Goal: Task Accomplishment & Management: Manage account settings

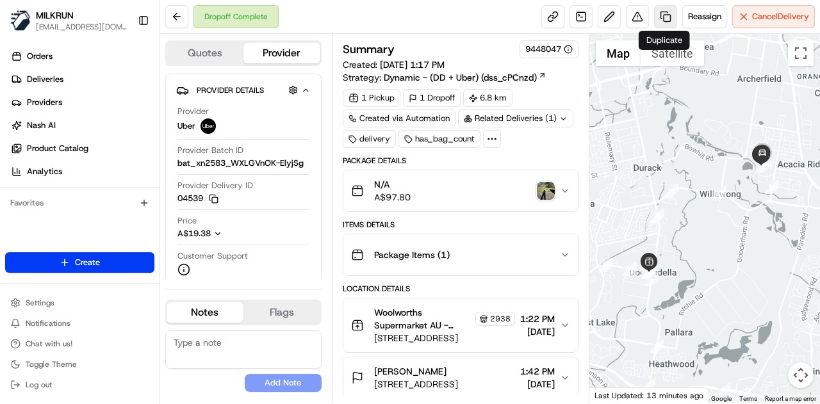
click at [668, 13] on link at bounding box center [665, 16] width 23 height 23
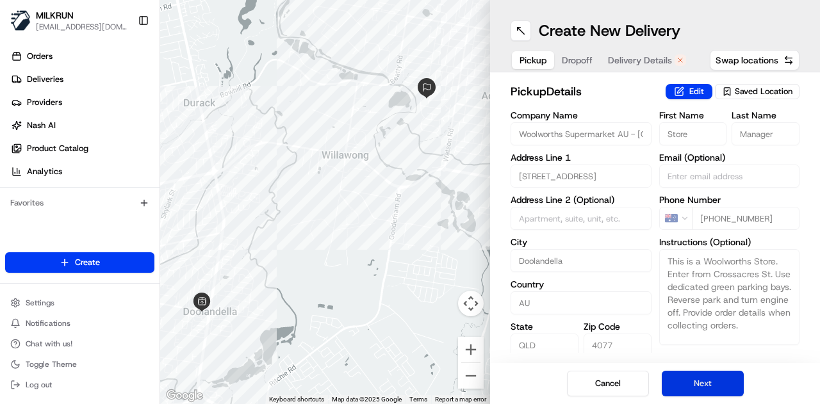
click at [701, 378] on button "Next" at bounding box center [703, 384] width 82 height 26
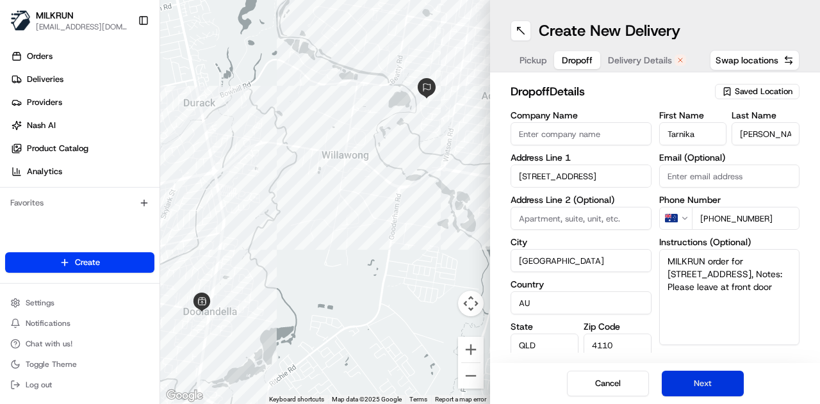
click at [701, 378] on button "Next" at bounding box center [703, 384] width 82 height 26
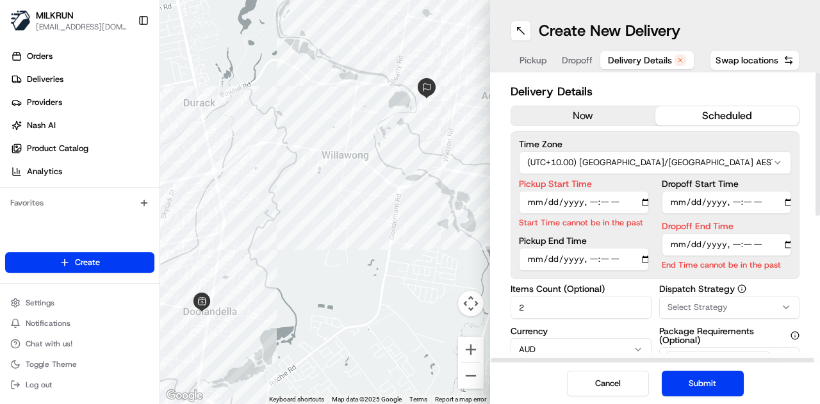
click at [590, 118] on button "now" at bounding box center [583, 115] width 144 height 19
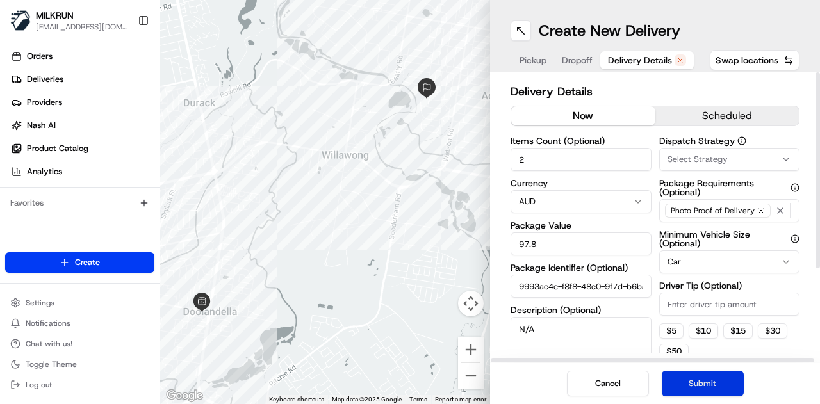
click at [684, 388] on button "Submit" at bounding box center [703, 384] width 82 height 26
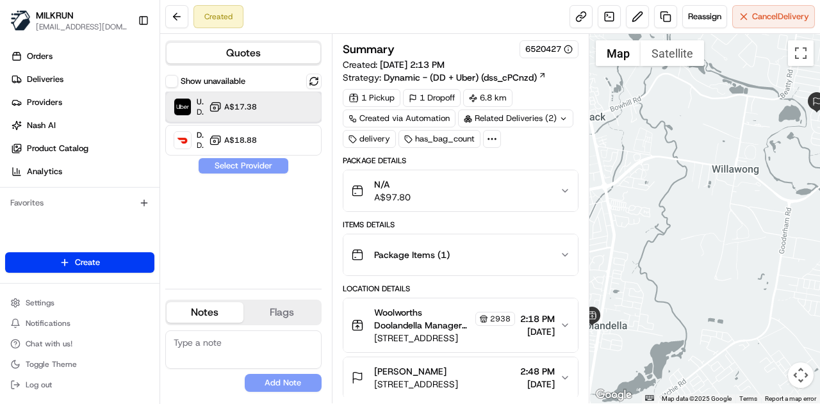
click at [306, 110] on div "Uber Dropoff ETA 30 minutes A$17.38" at bounding box center [243, 107] width 156 height 31
click at [277, 163] on button "Assign Provider" at bounding box center [243, 165] width 91 height 15
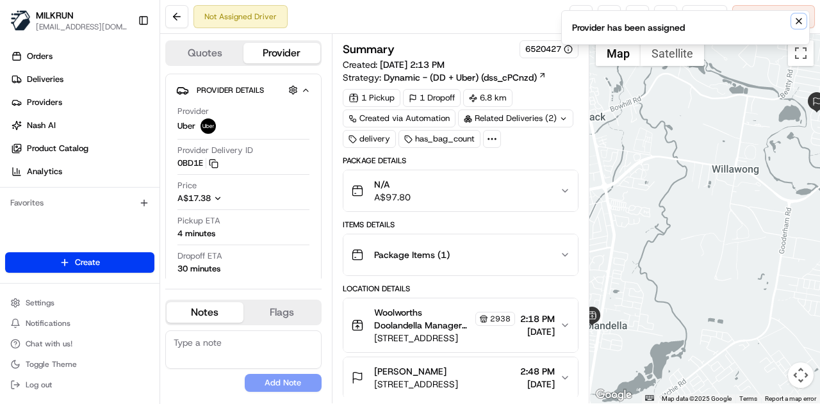
click at [799, 22] on icon "Notifications (F8)" at bounding box center [799, 21] width 10 height 10
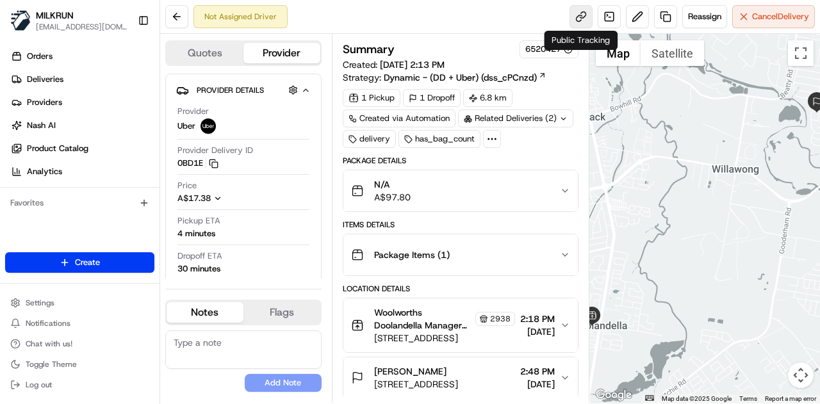
click at [582, 16] on link at bounding box center [581, 16] width 23 height 23
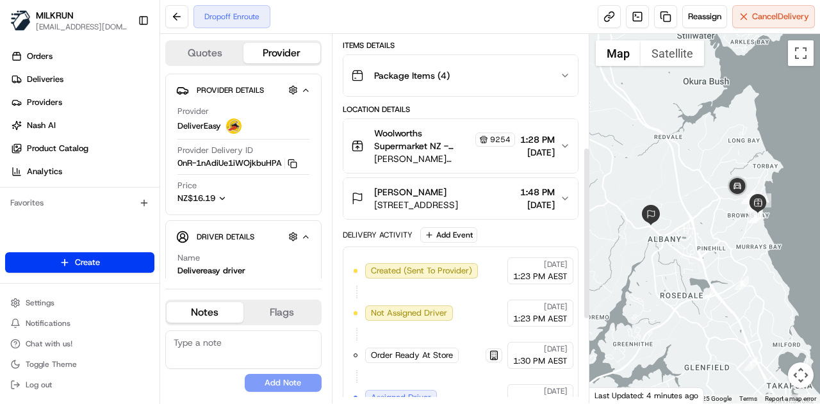
scroll to position [421, 0]
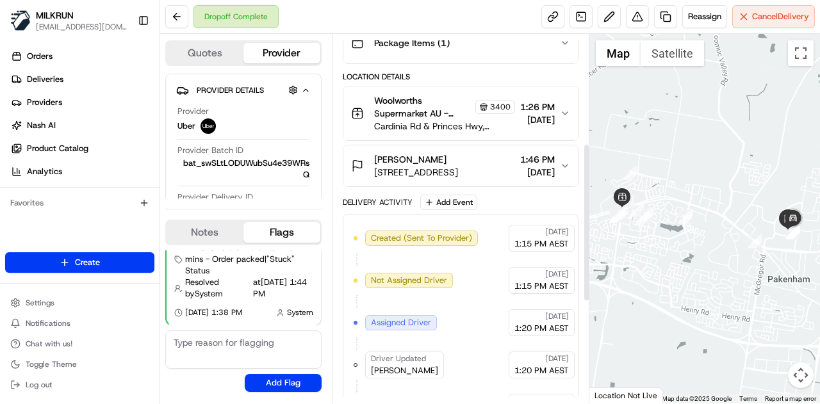
scroll to position [256, 0]
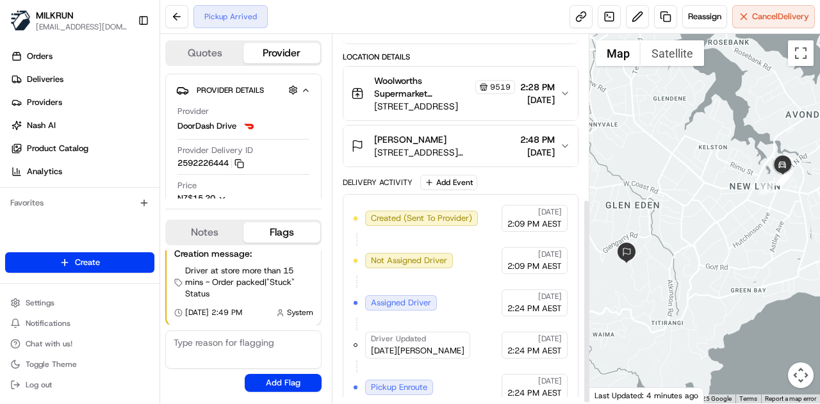
scroll to position [295, 0]
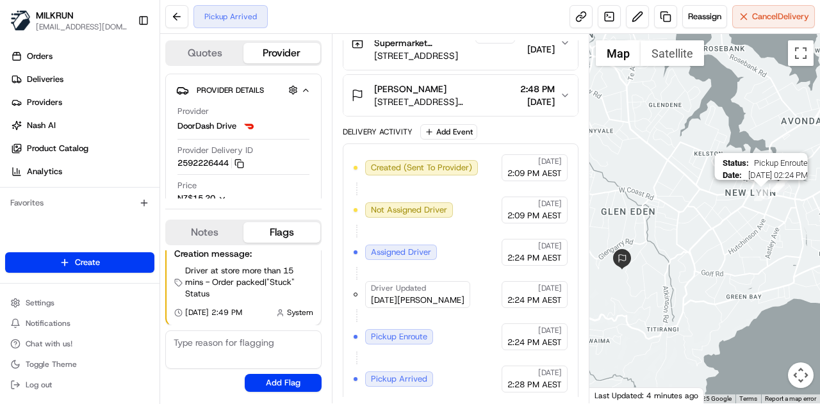
drag, startPoint x: 764, startPoint y: 188, endPoint x: 724, endPoint y: 225, distance: 54.4
click at [754, 201] on img "1" at bounding box center [761, 194] width 14 height 14
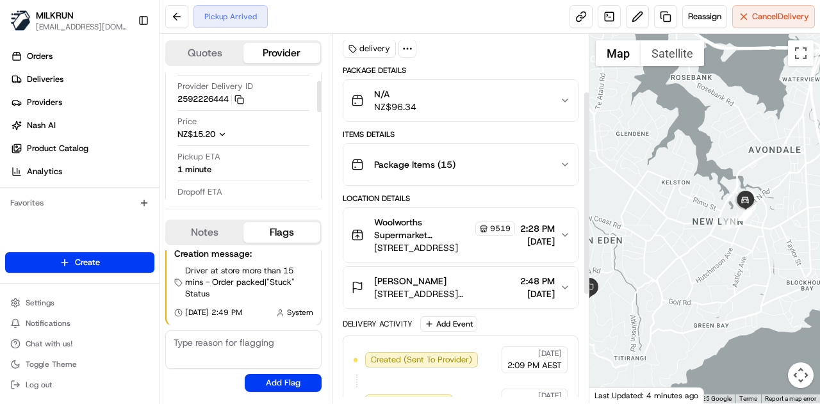
scroll to position [0, 0]
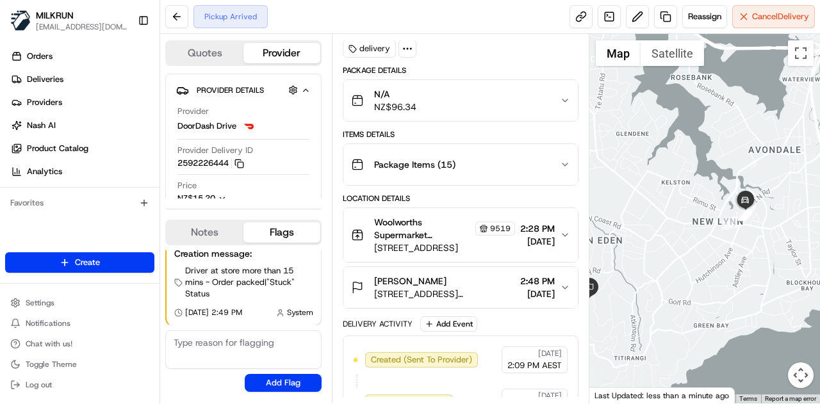
click at [561, 233] on icon "button" at bounding box center [565, 235] width 10 height 10
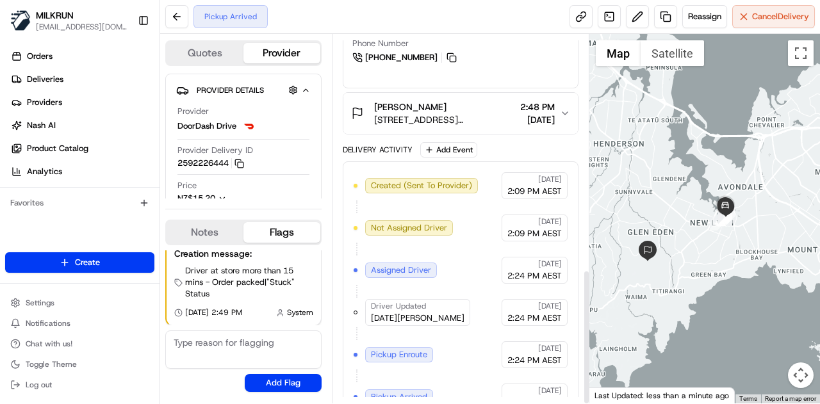
scroll to position [642, 0]
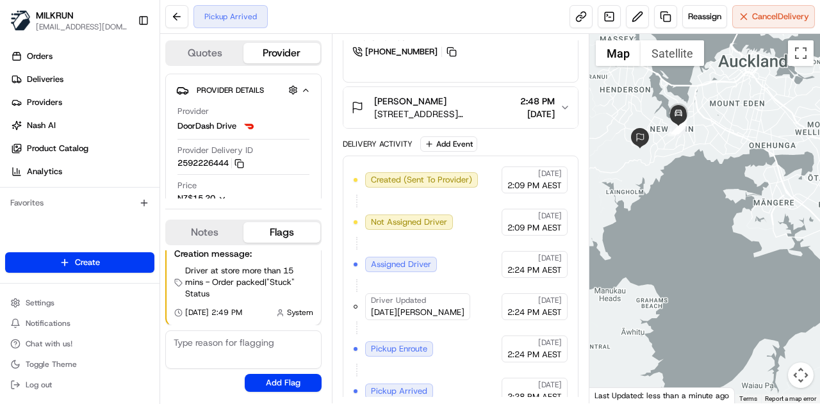
drag, startPoint x: 743, startPoint y: 142, endPoint x: 761, endPoint y: 183, distance: 45.1
click at [761, 184] on div at bounding box center [705, 219] width 231 height 370
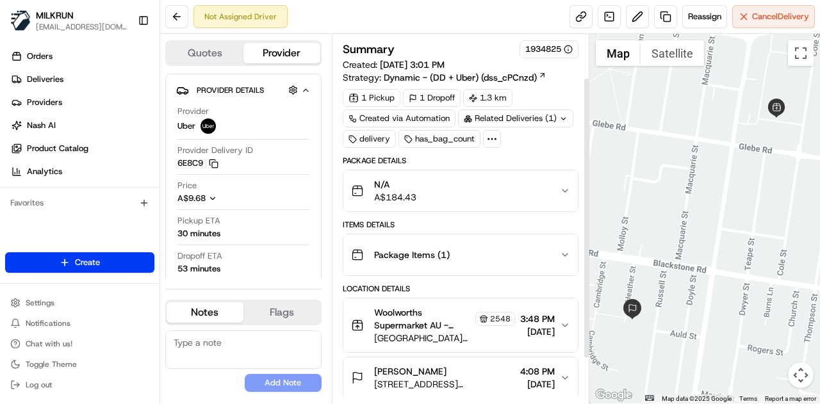
scroll to position [115, 0]
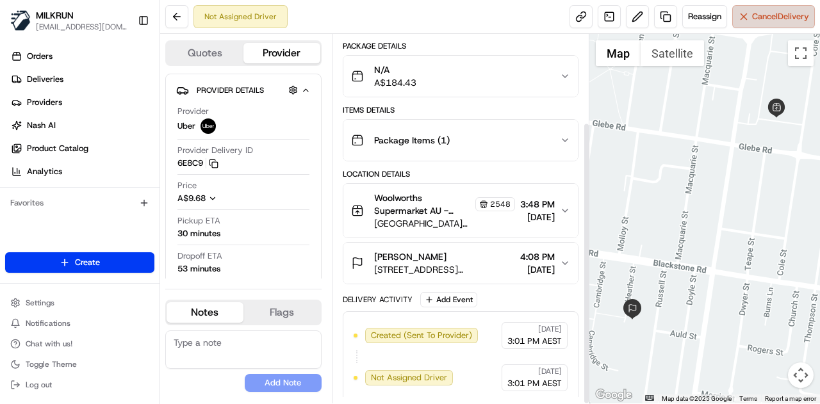
click at [767, 24] on button "Cancel Delivery" at bounding box center [774, 16] width 83 height 23
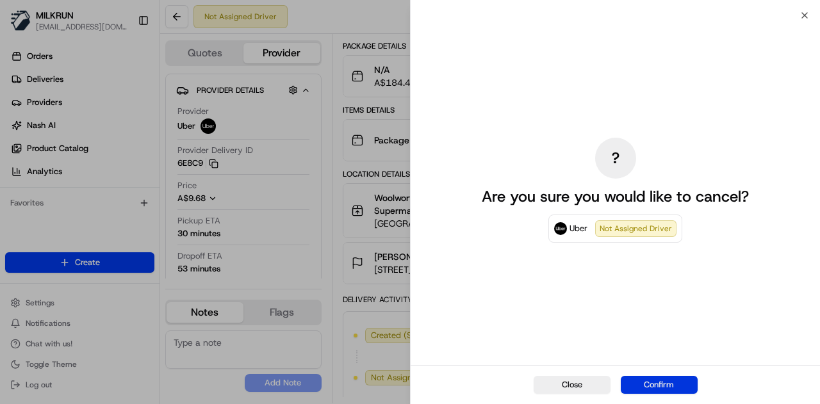
click at [664, 381] on button "Confirm" at bounding box center [659, 385] width 77 height 18
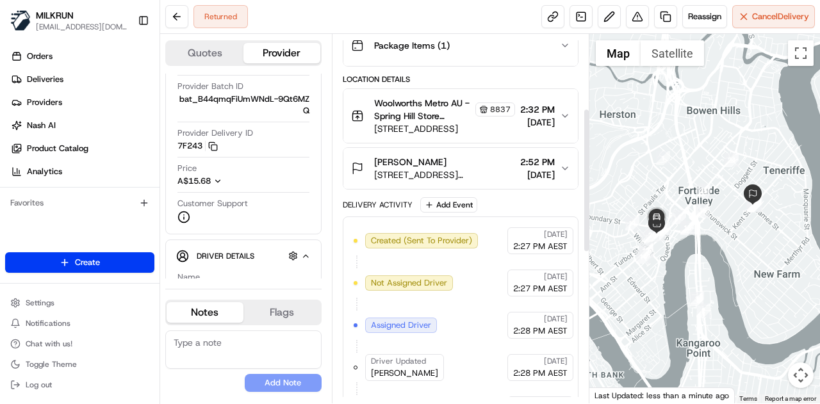
scroll to position [191, 0]
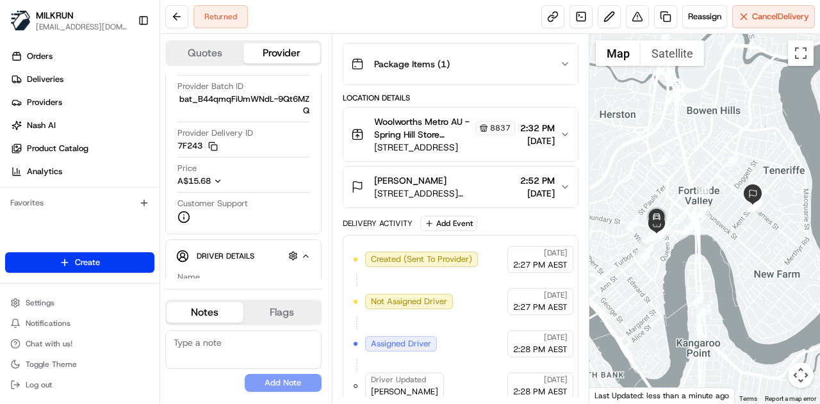
click at [550, 136] on span "[DATE]" at bounding box center [537, 141] width 35 height 13
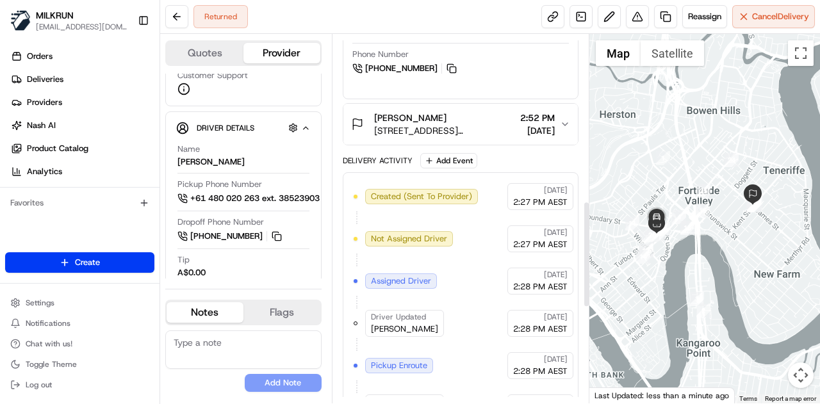
scroll to position [397, 0]
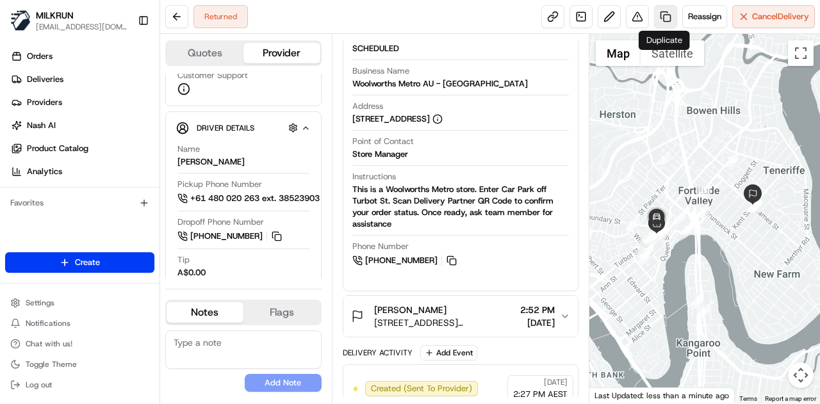
click at [661, 17] on link at bounding box center [665, 16] width 23 height 23
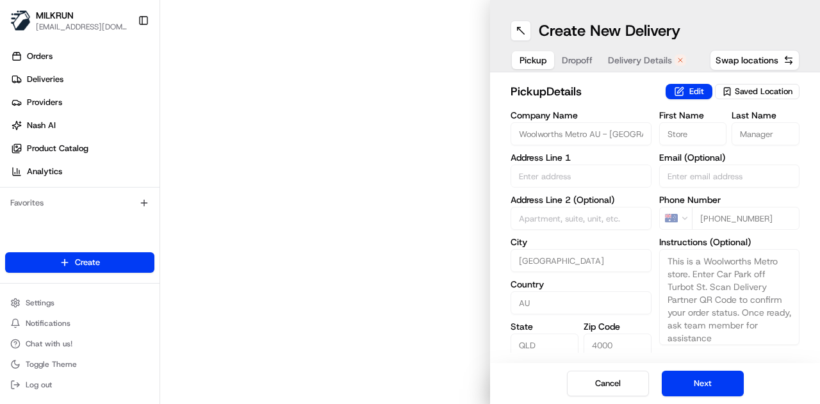
type input "365 Turbot St"
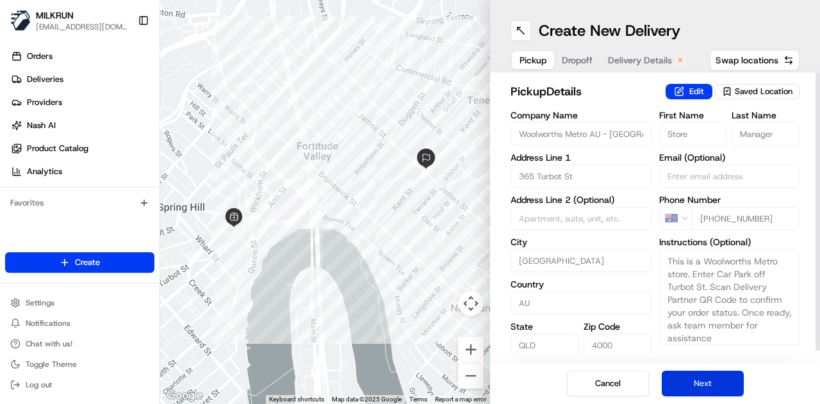
click at [688, 384] on button "Next" at bounding box center [703, 384] width 82 height 26
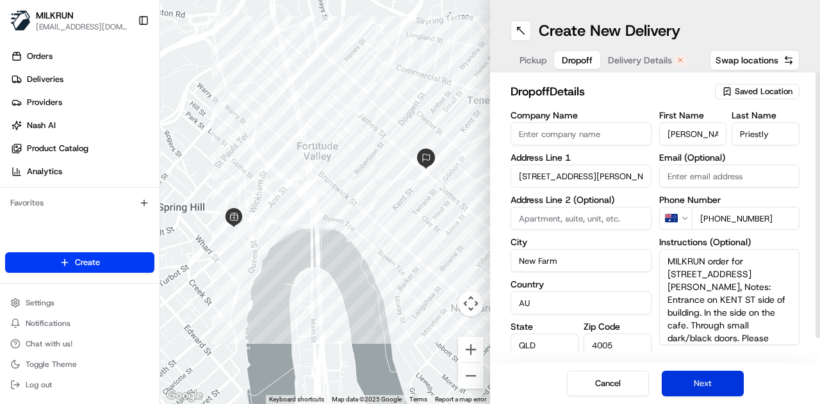
click at [688, 384] on button "Next" at bounding box center [703, 384] width 82 height 26
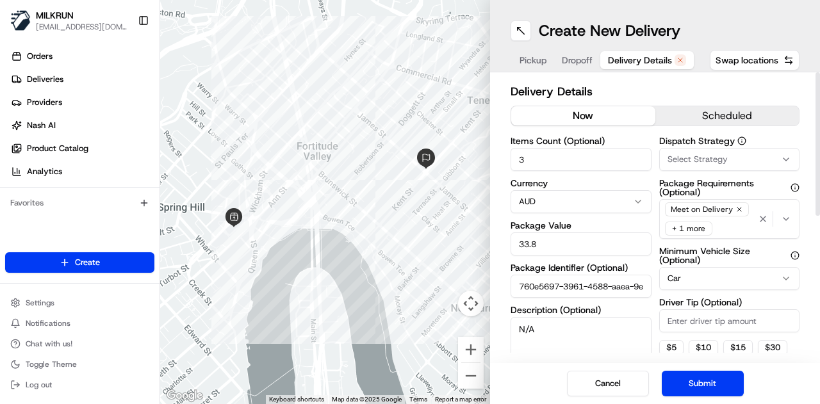
click at [547, 114] on button "now" at bounding box center [583, 115] width 144 height 19
click at [702, 381] on button "Submit" at bounding box center [703, 384] width 82 height 26
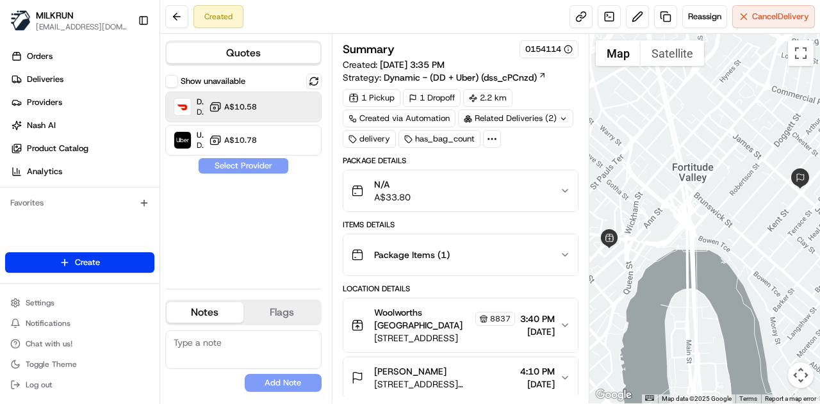
click at [254, 111] on span "A$10.58" at bounding box center [240, 107] width 33 height 10
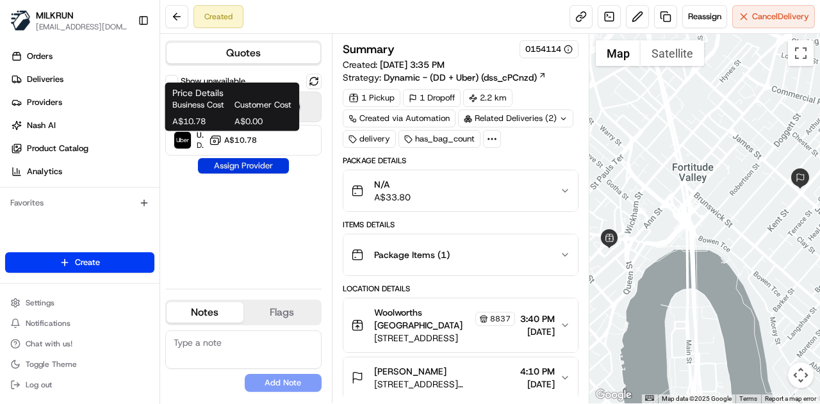
click at [254, 166] on button "Assign Provider" at bounding box center [243, 165] width 91 height 15
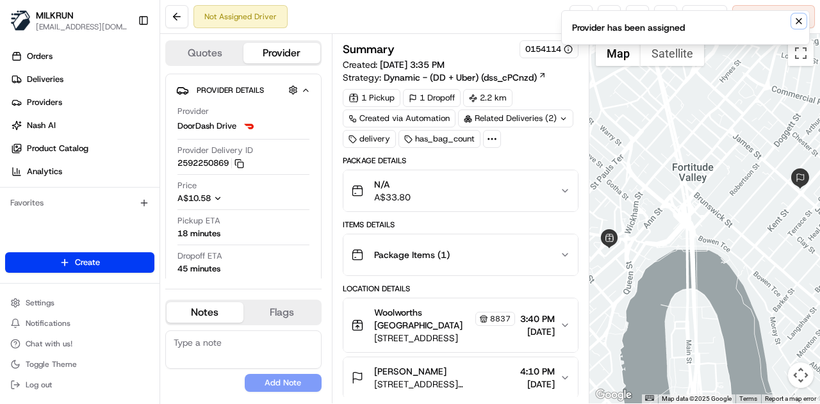
click at [799, 19] on icon "Notifications (F8)" at bounding box center [799, 21] width 10 height 10
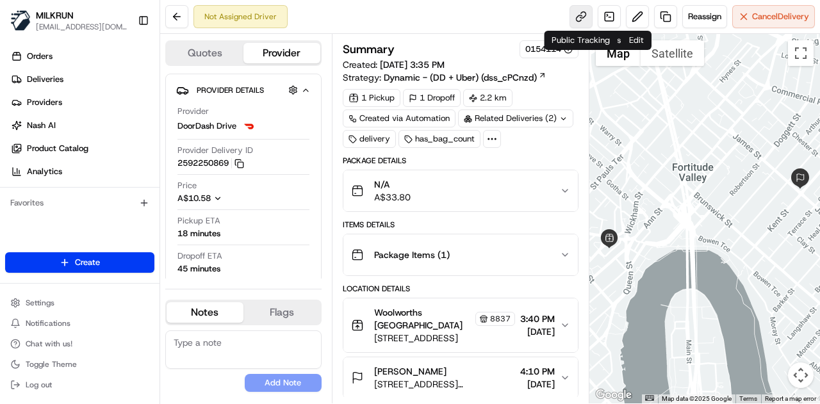
click at [583, 21] on link at bounding box center [581, 16] width 23 height 23
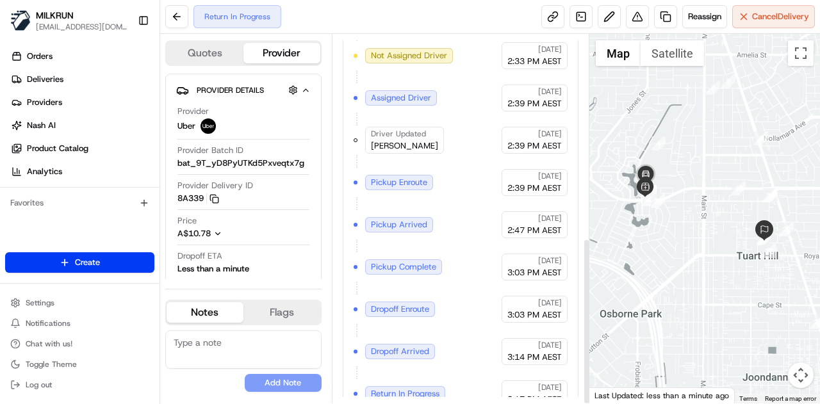
scroll to position [450, 0]
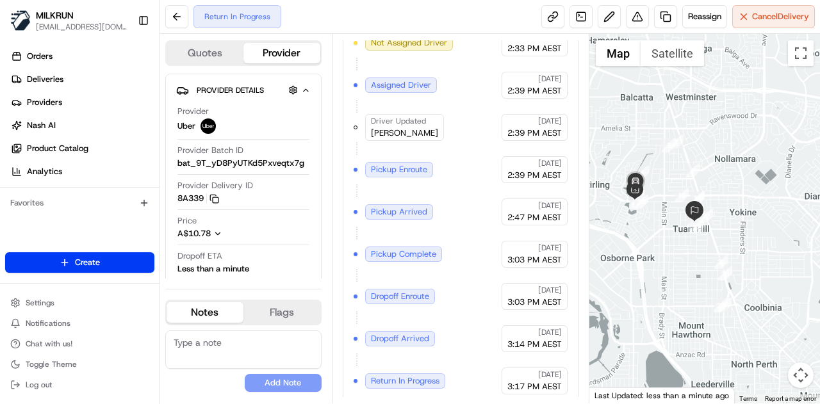
drag, startPoint x: 674, startPoint y: 234, endPoint x: 667, endPoint y: 217, distance: 18.1
click at [667, 217] on div at bounding box center [705, 219] width 231 height 370
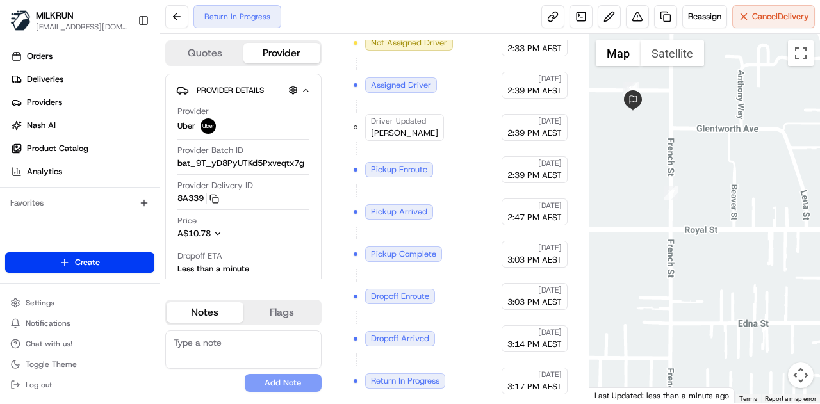
click at [695, 163] on div at bounding box center [705, 219] width 231 height 370
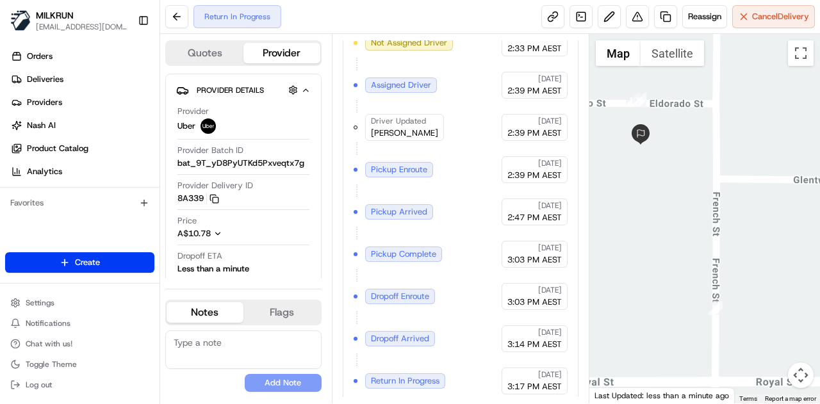
drag, startPoint x: 679, startPoint y: 139, endPoint x: 690, endPoint y: 155, distance: 19.0
click at [690, 154] on div at bounding box center [705, 219] width 231 height 370
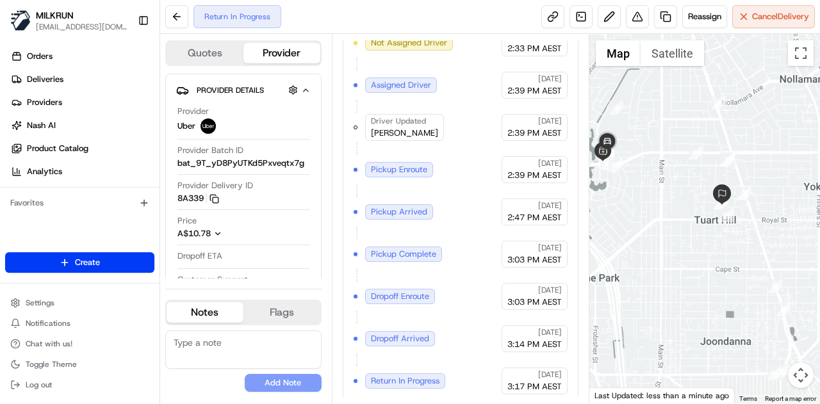
drag, startPoint x: 658, startPoint y: 130, endPoint x: 684, endPoint y: 191, distance: 66.1
click at [684, 191] on div at bounding box center [705, 219] width 231 height 370
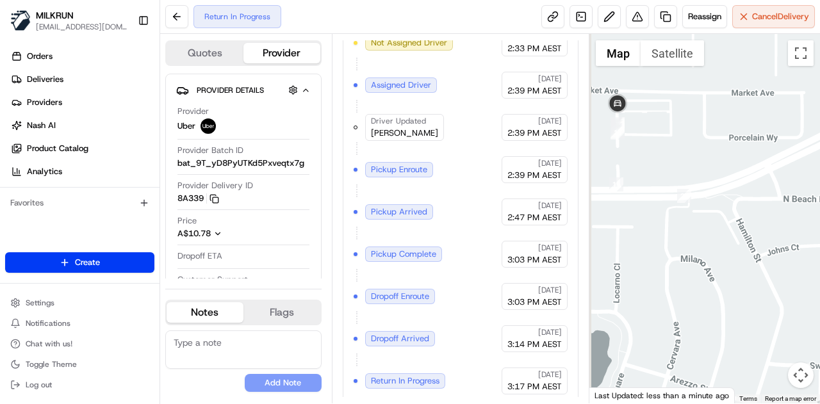
drag, startPoint x: 637, startPoint y: 163, endPoint x: 693, endPoint y: 183, distance: 59.6
click at [693, 183] on div at bounding box center [705, 219] width 231 height 370
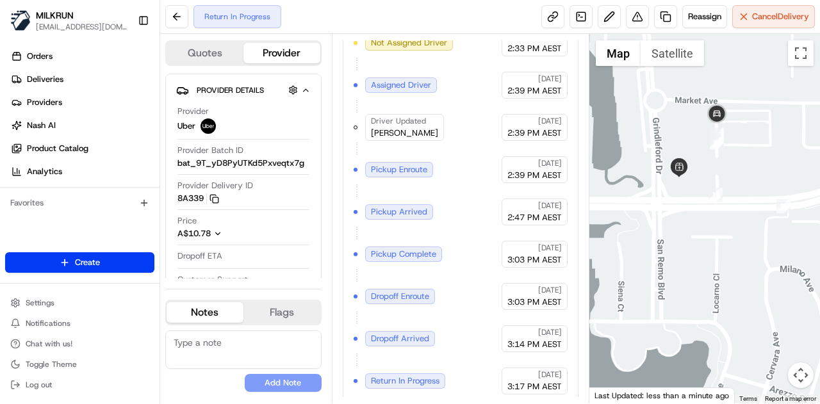
drag, startPoint x: 641, startPoint y: 184, endPoint x: 735, endPoint y: 163, distance: 96.4
click at [689, 163] on img at bounding box center [679, 167] width 19 height 19
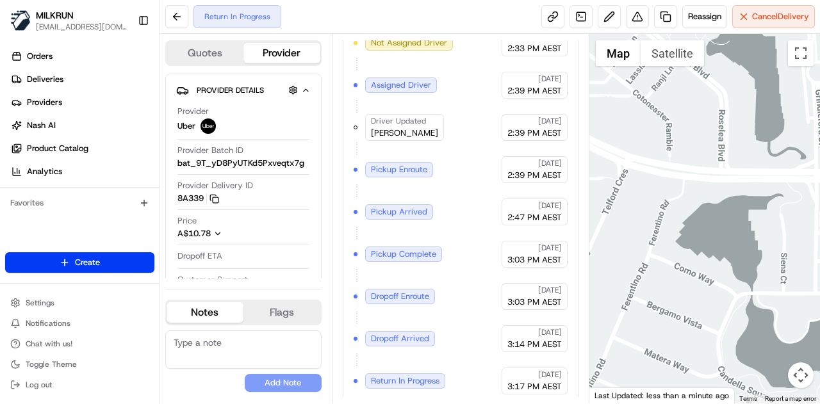
drag, startPoint x: 683, startPoint y: 156, endPoint x: 633, endPoint y: 160, distance: 50.8
click at [635, 159] on div "To navigate, press the arrow keys." at bounding box center [705, 219] width 231 height 370
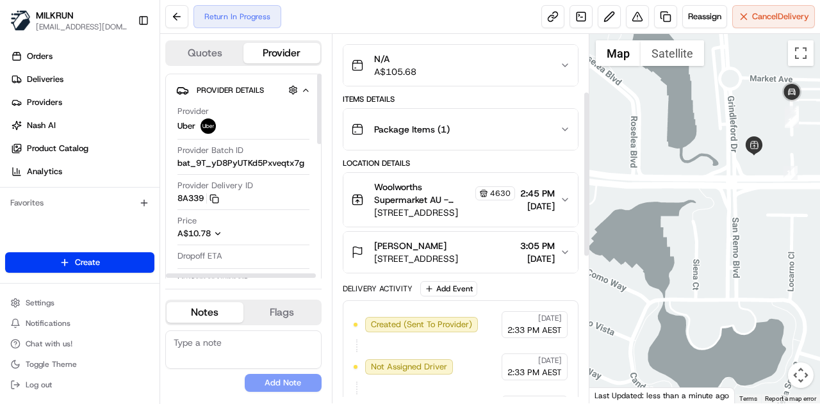
scroll to position [128, 0]
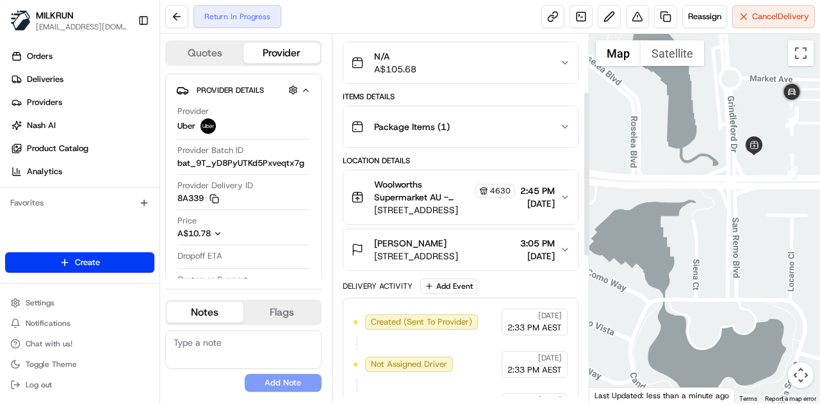
click at [560, 194] on icon "button" at bounding box center [565, 197] width 10 height 10
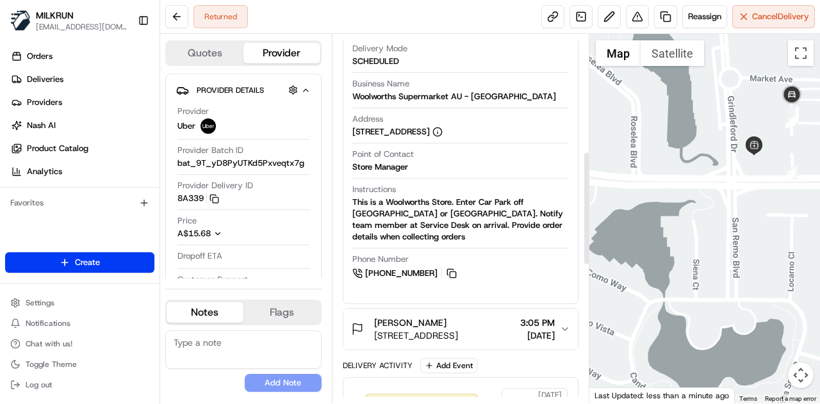
scroll to position [320, 0]
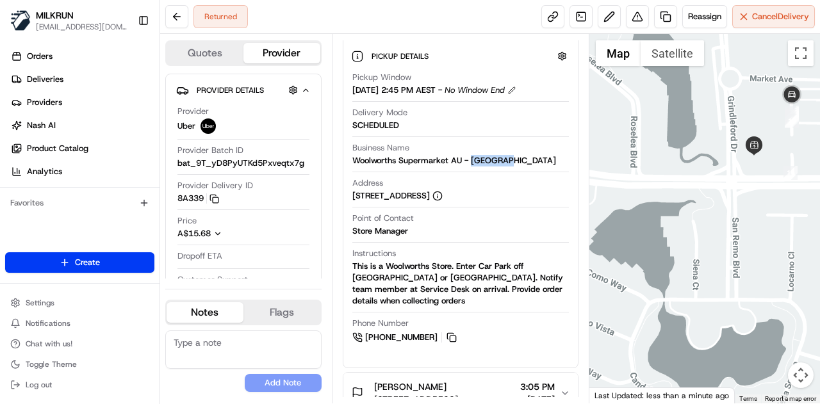
drag, startPoint x: 508, startPoint y: 156, endPoint x: 473, endPoint y: 160, distance: 34.8
click at [473, 160] on div "Business Name Woolworths Supermarket AU - Balcatta" at bounding box center [461, 154] width 217 height 24
copy div "Balcatta"
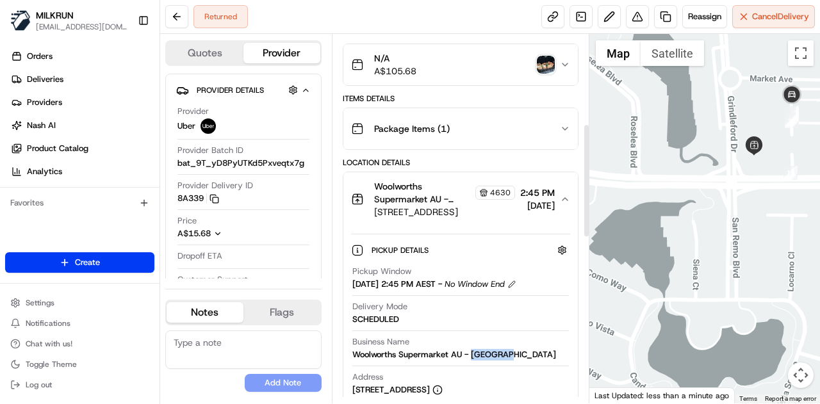
scroll to position [64, 0]
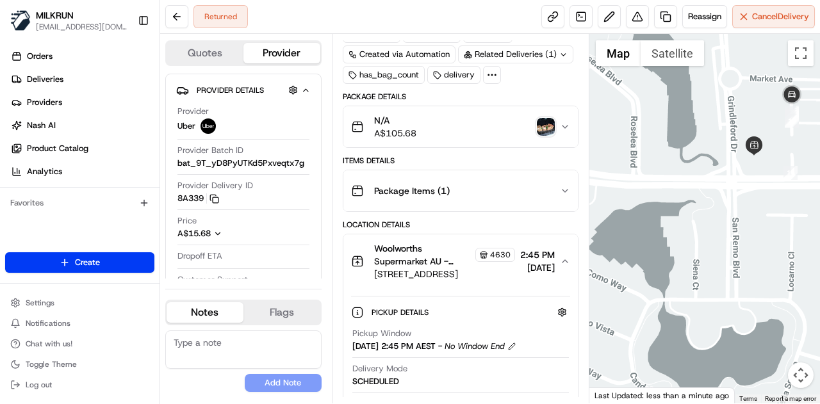
click at [538, 125] on img "button" at bounding box center [546, 127] width 18 height 18
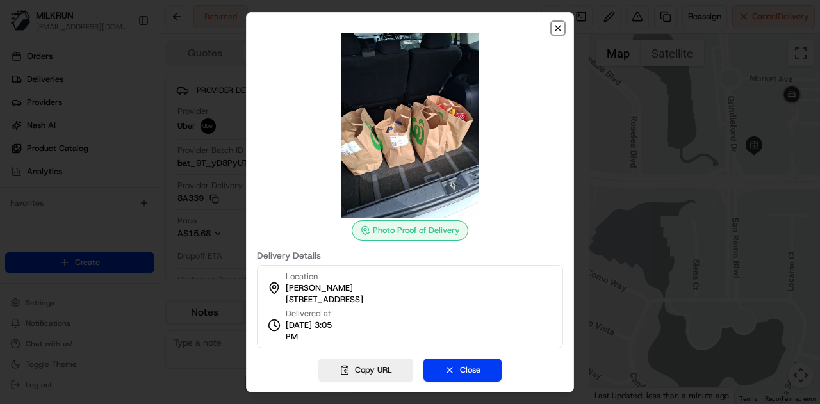
click at [557, 26] on icon "button" at bounding box center [558, 28] width 5 height 5
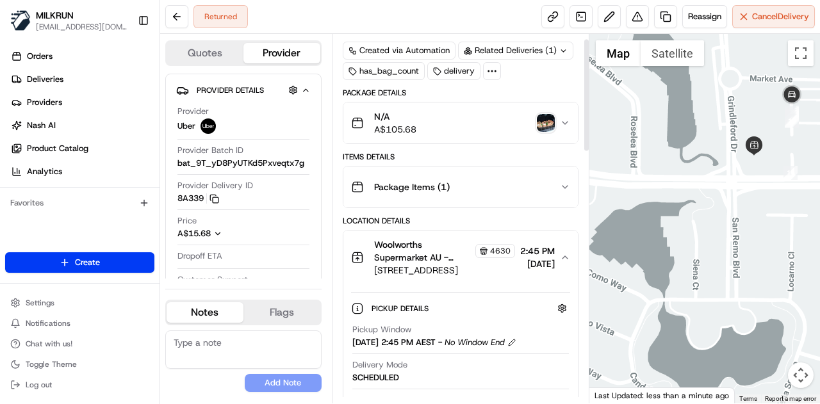
scroll to position [0, 0]
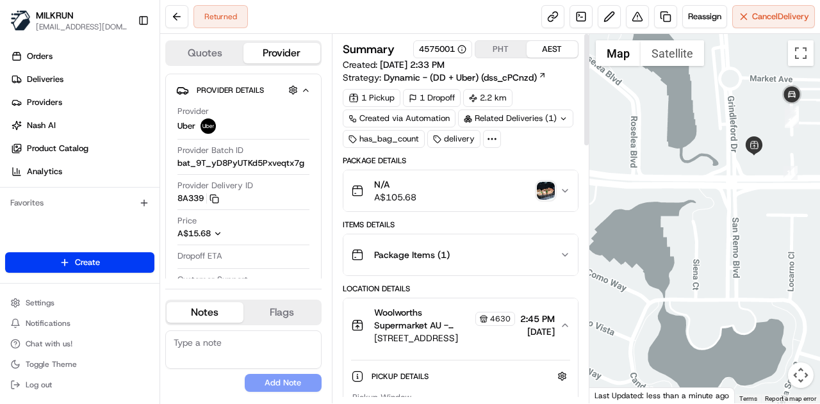
click at [539, 190] on img "button" at bounding box center [546, 191] width 18 height 18
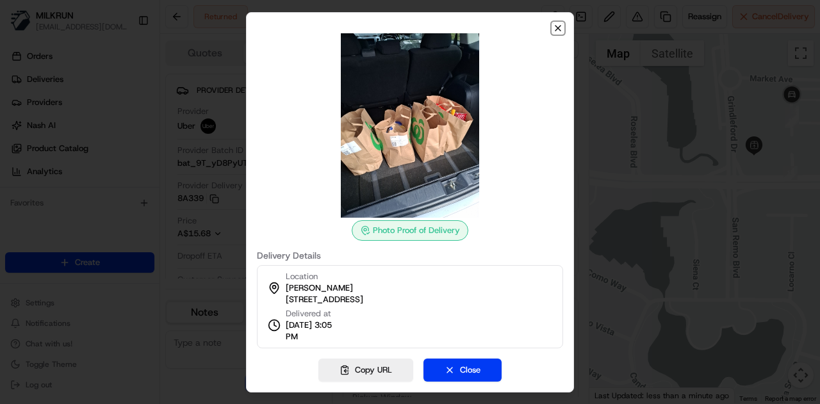
click at [556, 28] on icon "button" at bounding box center [558, 28] width 10 height 10
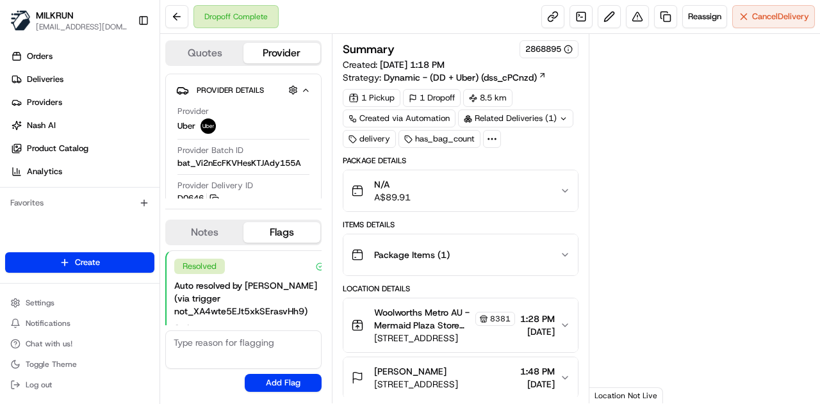
scroll to position [227, 0]
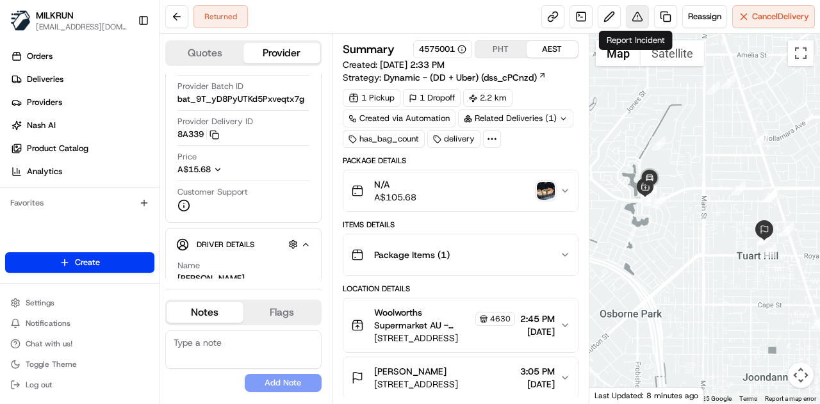
click at [631, 19] on button at bounding box center [637, 16] width 23 height 23
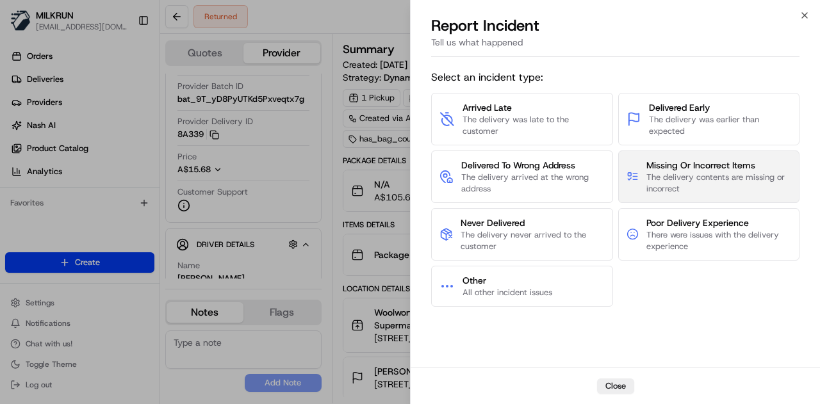
click at [722, 176] on span "The delivery contents are missing or incorrect" at bounding box center [719, 183] width 145 height 23
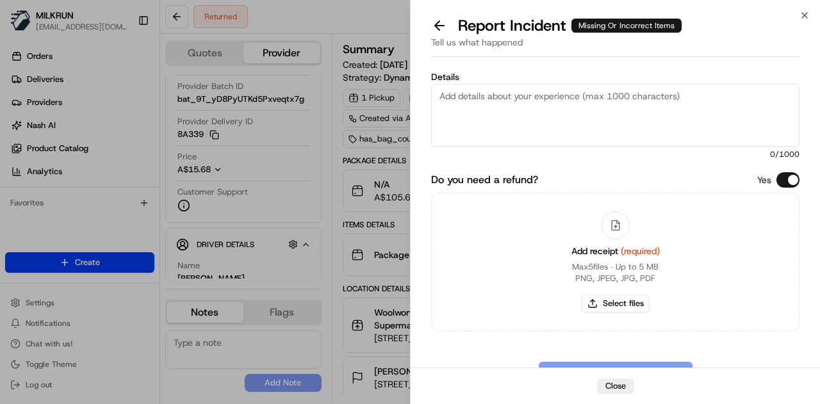
click at [574, 108] on textarea "Details" at bounding box center [615, 115] width 369 height 63
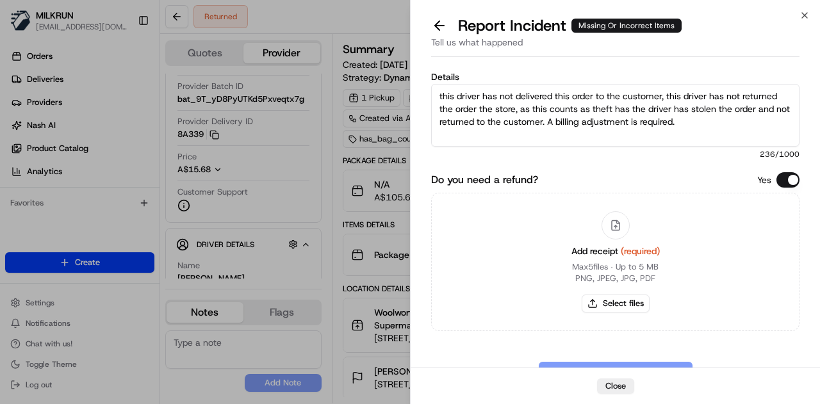
type textarea "this driver has not delivered this order to the customer, this driver has not r…"
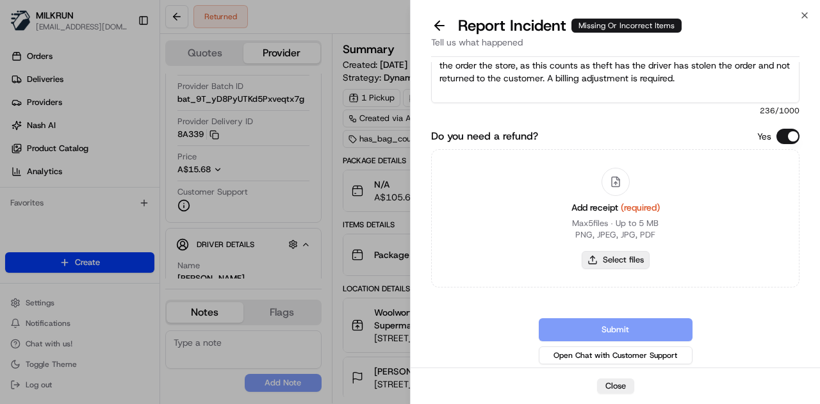
click at [618, 260] on button "Select files" at bounding box center [616, 260] width 68 height 18
type input "C:\fakepath\Screenshot 2025-08-17 155522.png"
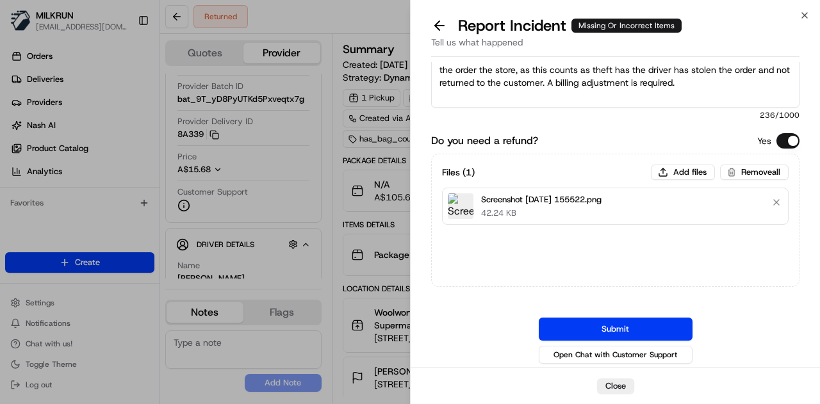
scroll to position [0, 0]
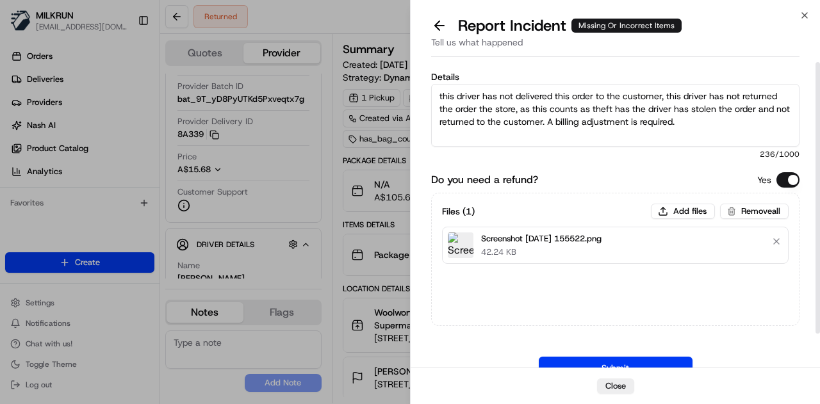
drag, startPoint x: 703, startPoint y: 91, endPoint x: 404, endPoint y: 33, distance: 304.9
click at [404, 33] on body "MILKRUN gbezzina@woolworths.com.au Toggle Sidebar Orders Deliveries Providers N…" at bounding box center [410, 202] width 820 height 404
click at [442, 21] on button at bounding box center [439, 26] width 27 height 18
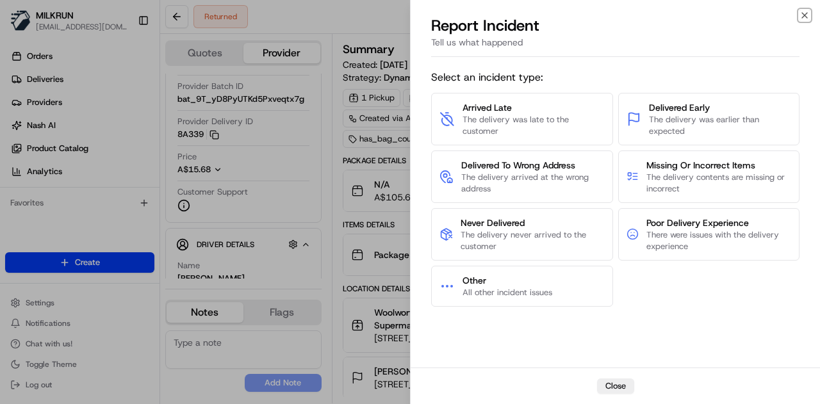
click at [806, 18] on icon "button" at bounding box center [805, 15] width 10 height 10
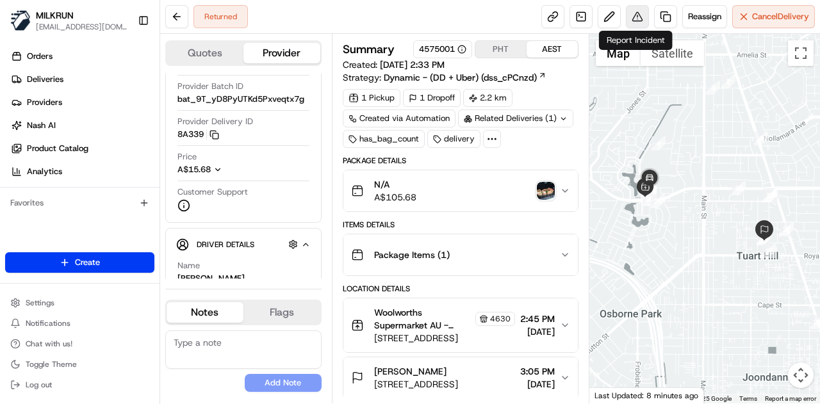
click at [638, 12] on button at bounding box center [637, 16] width 23 height 23
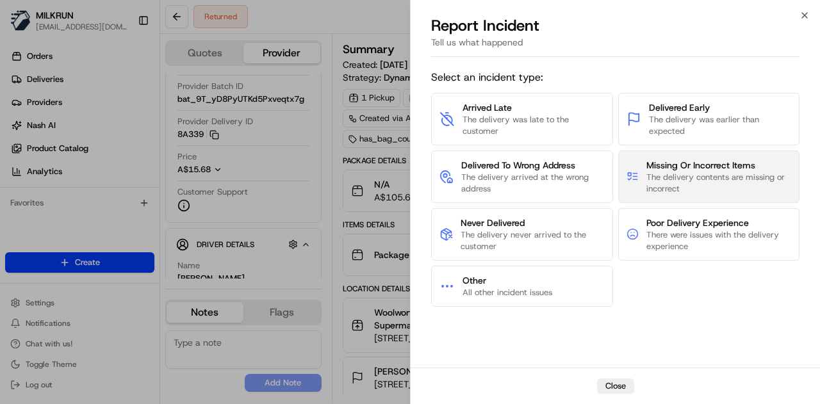
click at [651, 181] on span "The delivery contents are missing or incorrect" at bounding box center [719, 183] width 145 height 23
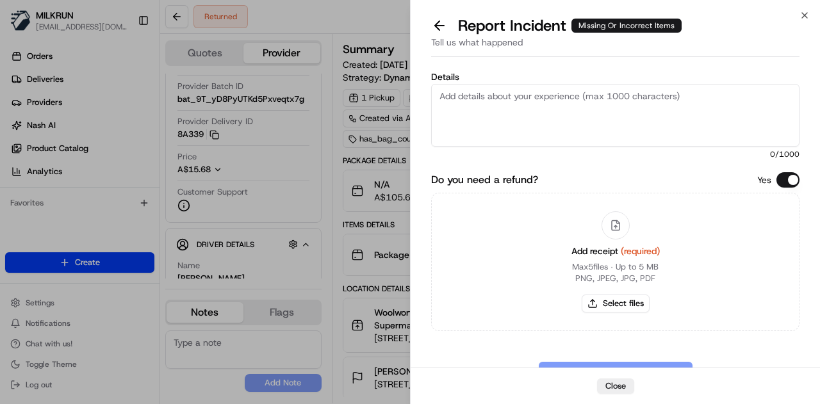
drag, startPoint x: 479, startPoint y: 104, endPoint x: 485, endPoint y: 88, distance: 17.0
click at [479, 101] on textarea "Details" at bounding box center [615, 115] width 369 height 63
paste textarea "this driver has not delivered this order to the customer, this driver has not r…"
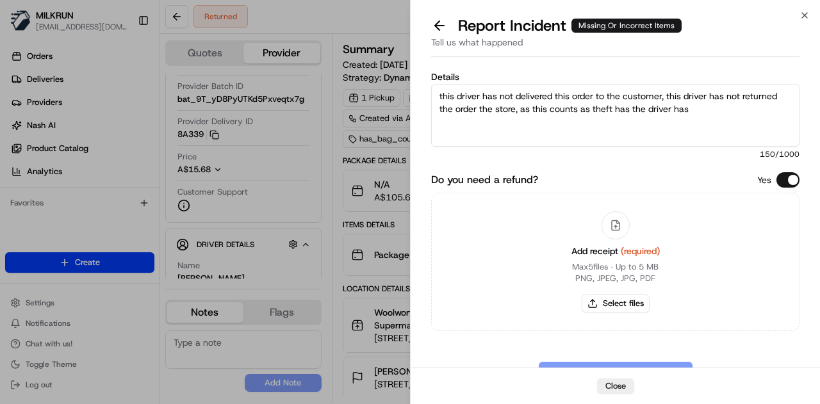
type textarea "this driver has not delivered this order to the customer, this driver has not r…"
click at [713, 104] on textarea "this driver has not delivered this order to the customer, this driver has not r…" at bounding box center [615, 115] width 369 height 63
drag, startPoint x: 713, startPoint y: 104, endPoint x: 446, endPoint y: 85, distance: 267.3
click at [446, 85] on textarea "this driver has not delivered this order to the customer, this driver has not r…" at bounding box center [615, 115] width 369 height 63
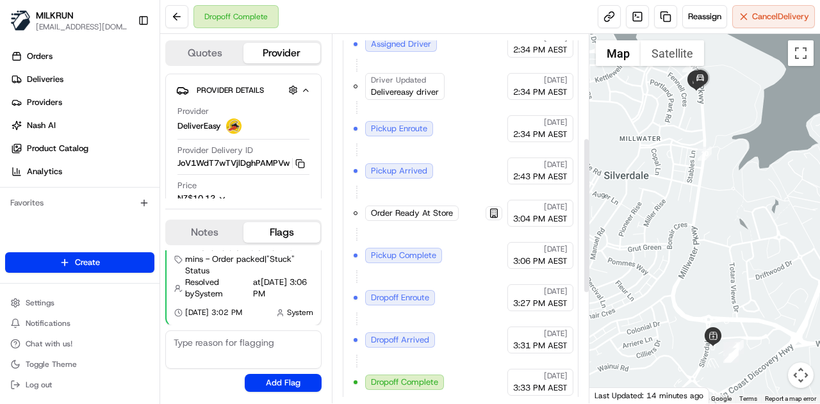
scroll to position [505, 0]
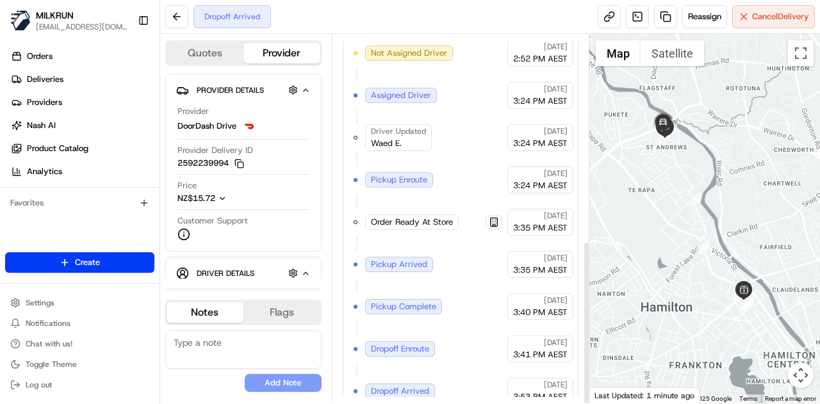
scroll to position [463, 0]
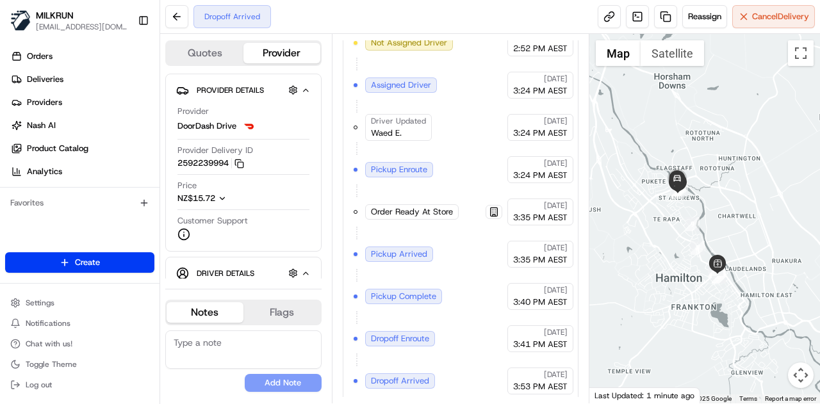
drag, startPoint x: 682, startPoint y: 248, endPoint x: 683, endPoint y: 261, distance: 12.8
click at [683, 261] on div at bounding box center [705, 219] width 231 height 370
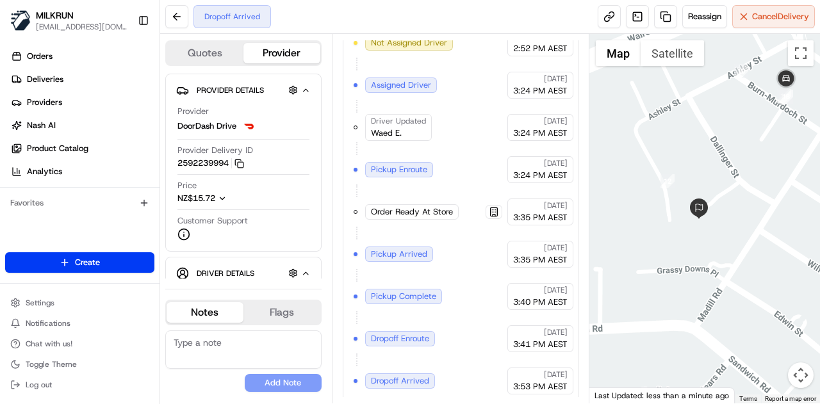
drag, startPoint x: 728, startPoint y: 172, endPoint x: 726, endPoint y: 193, distance: 20.7
click at [726, 192] on div at bounding box center [705, 219] width 231 height 370
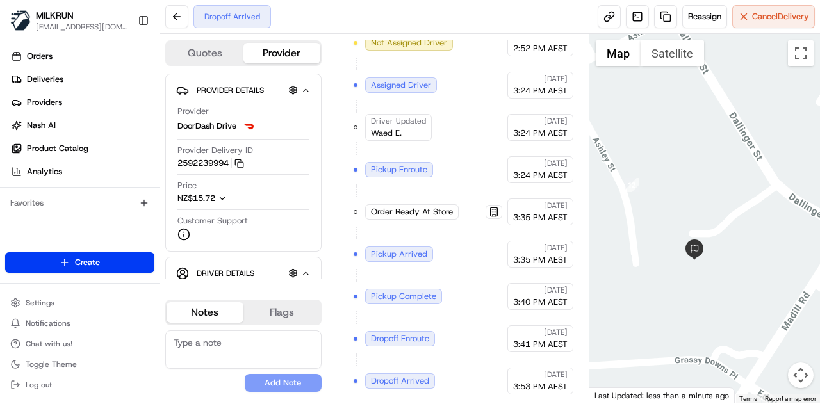
click at [737, 201] on div at bounding box center [705, 219] width 231 height 370
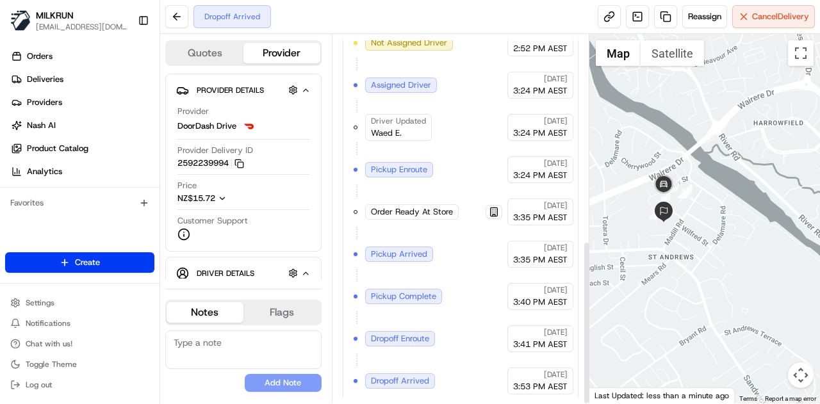
scroll to position [399, 0]
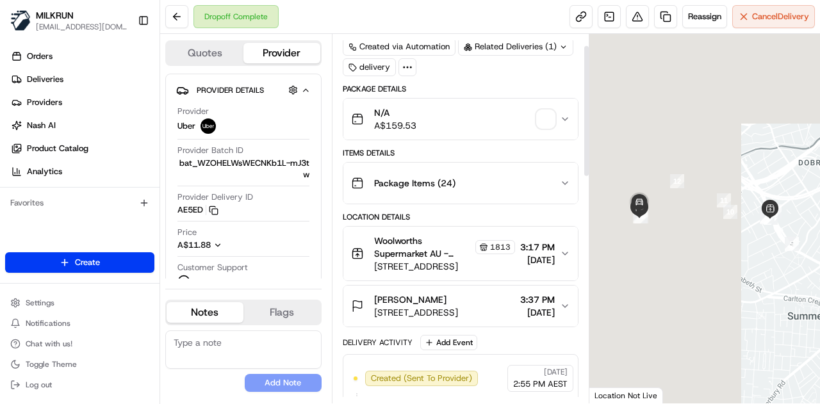
scroll to position [128, 0]
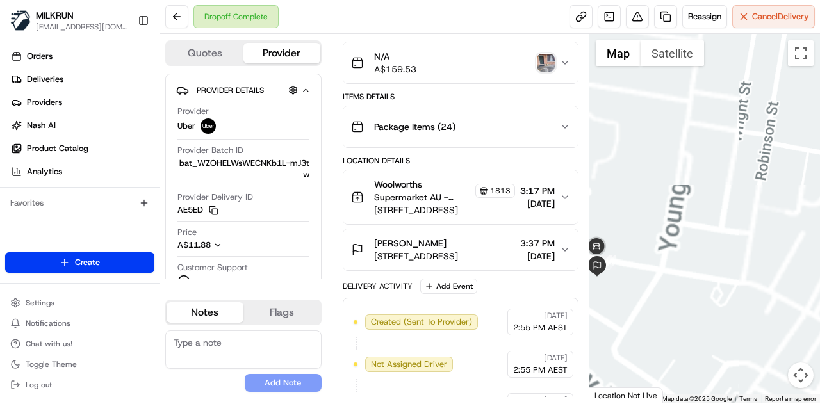
drag, startPoint x: 655, startPoint y: 257, endPoint x: 702, endPoint y: 190, distance: 82.0
click at [703, 188] on div at bounding box center [705, 219] width 231 height 370
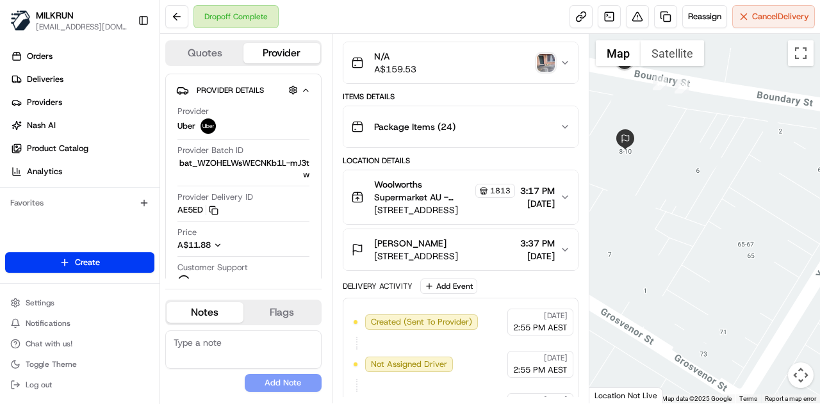
drag, startPoint x: 674, startPoint y: 145, endPoint x: 693, endPoint y: 162, distance: 25.4
click at [693, 162] on div at bounding box center [705, 219] width 231 height 370
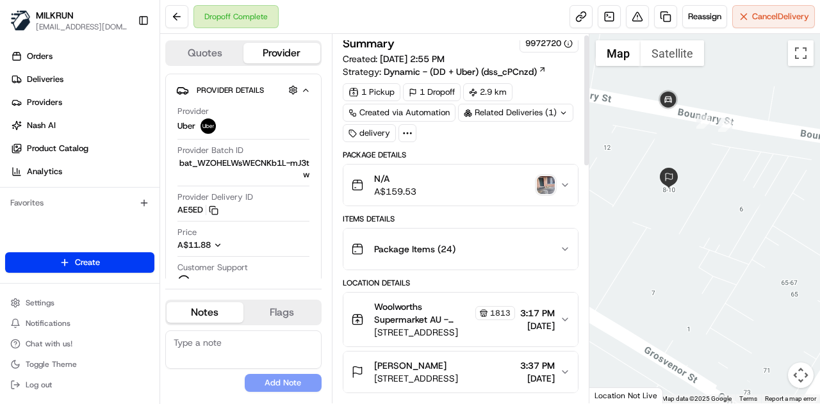
scroll to position [0, 0]
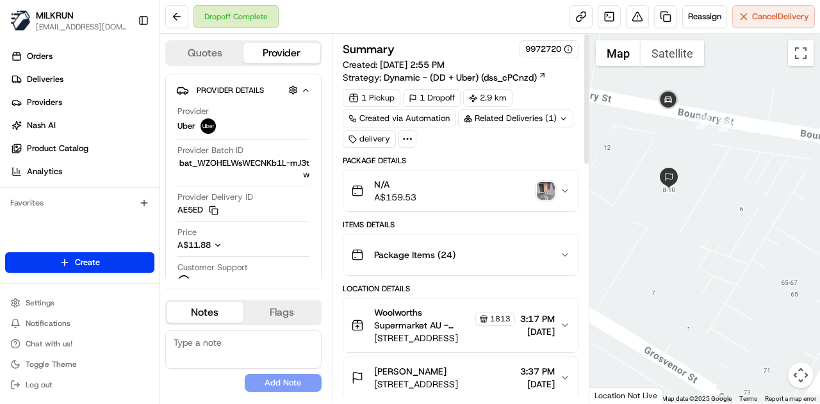
click at [549, 189] on img "button" at bounding box center [546, 191] width 18 height 18
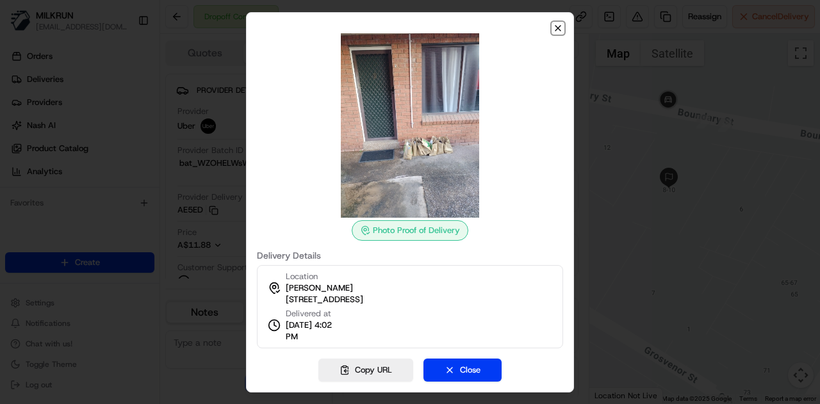
click at [558, 29] on icon "button" at bounding box center [558, 28] width 5 height 5
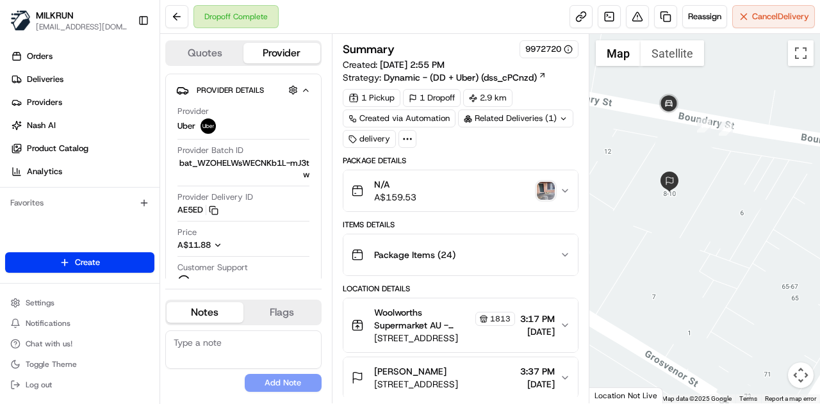
drag, startPoint x: 705, startPoint y: 149, endPoint x: 706, endPoint y: 172, distance: 23.1
click at [706, 172] on div at bounding box center [705, 219] width 231 height 370
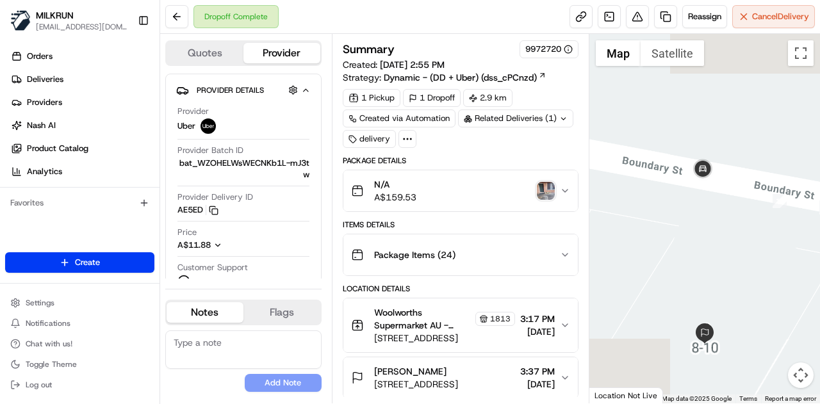
drag, startPoint x: 727, startPoint y: 242, endPoint x: 702, endPoint y: 228, distance: 29.0
click at [702, 228] on div at bounding box center [705, 219] width 231 height 370
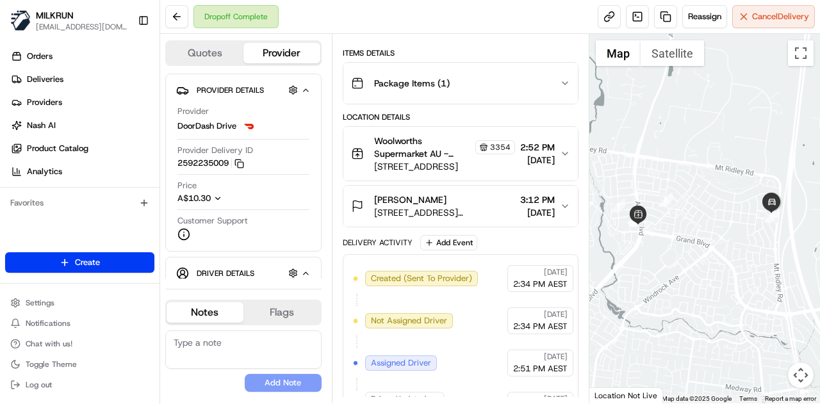
scroll to position [256, 0]
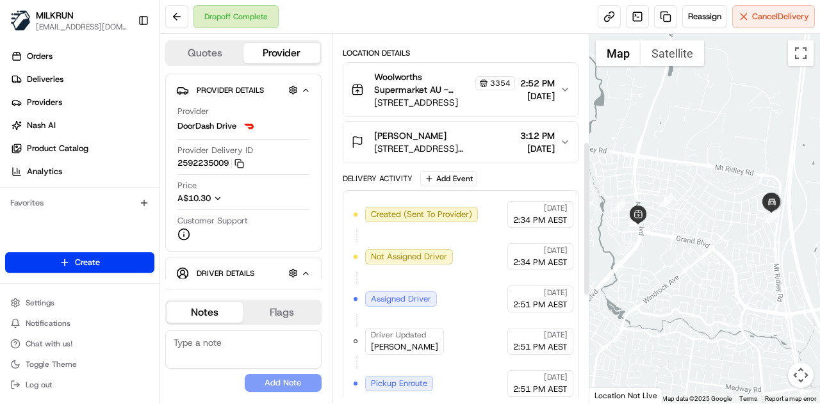
click at [563, 137] on icon "button" at bounding box center [565, 142] width 10 height 10
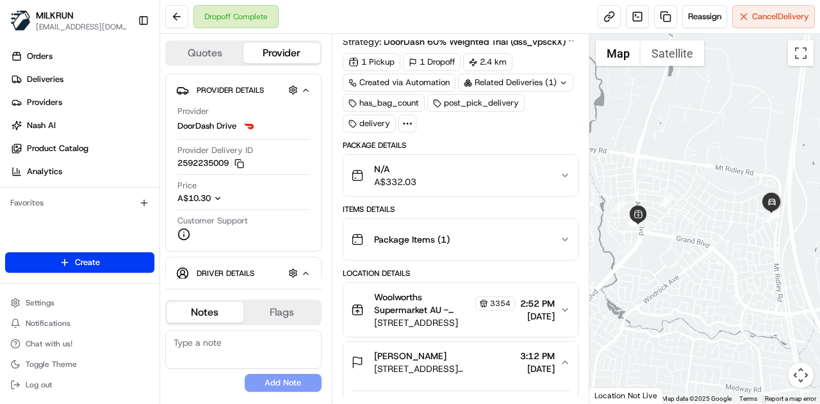
scroll to position [64, 0]
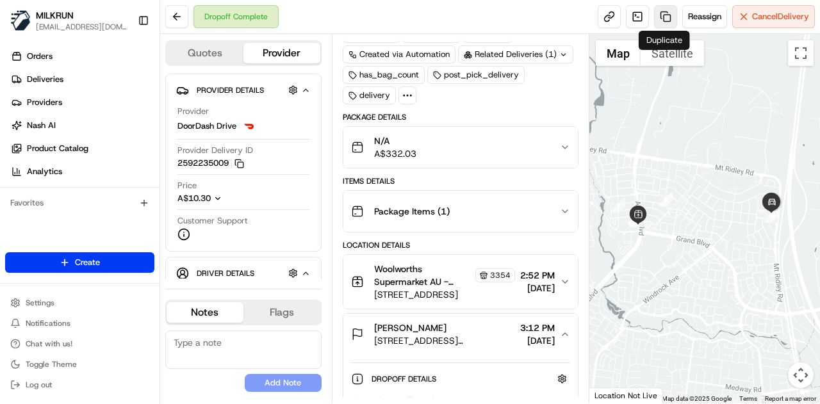
click at [661, 10] on link at bounding box center [665, 16] width 23 height 23
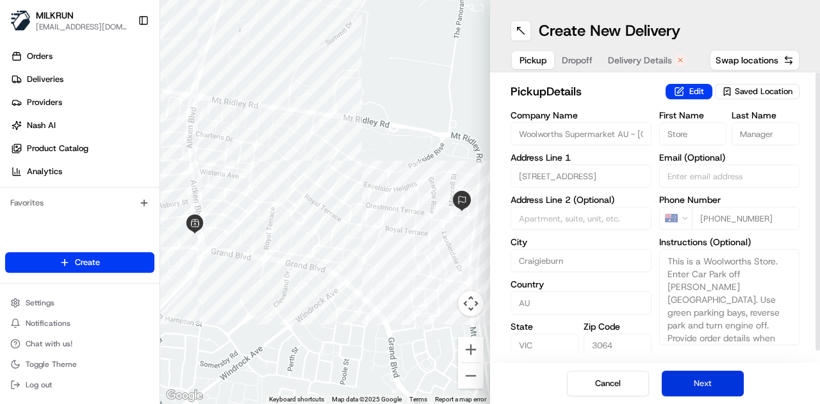
click at [717, 383] on button "Next" at bounding box center [703, 384] width 82 height 26
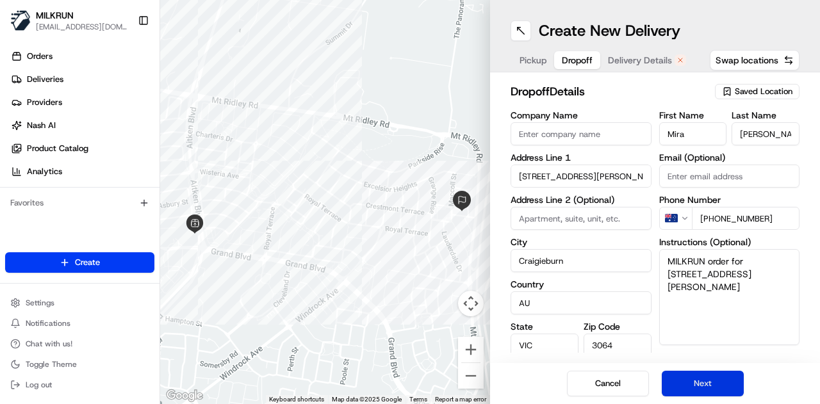
click at [717, 383] on button "Next" at bounding box center [703, 384] width 82 height 26
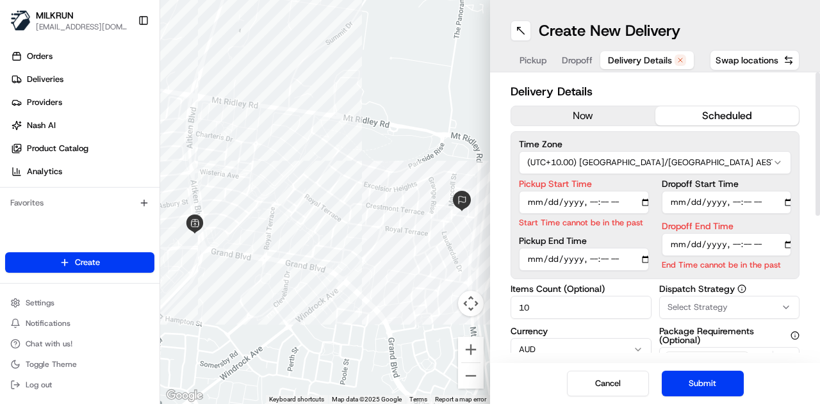
click at [543, 117] on button "now" at bounding box center [583, 115] width 144 height 19
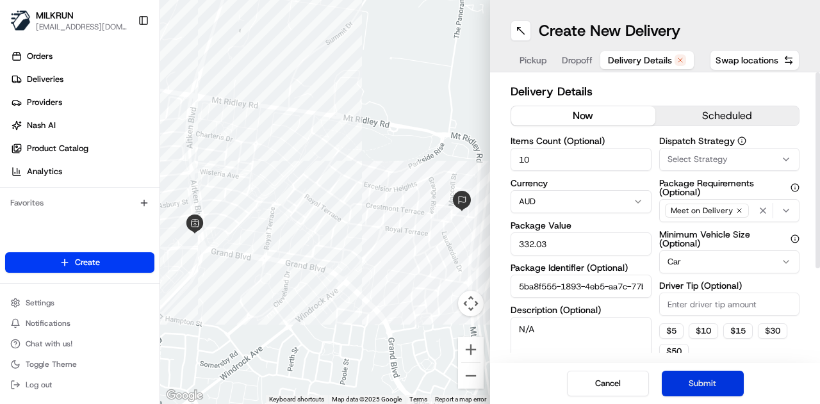
click at [715, 375] on button "Submit" at bounding box center [703, 384] width 82 height 26
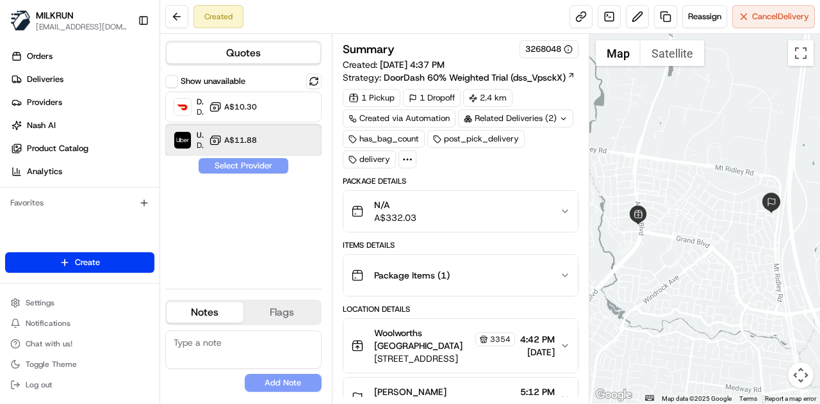
click at [272, 133] on div "Uber Dropoff ETA 17 minutes A$11.88" at bounding box center [243, 140] width 156 height 31
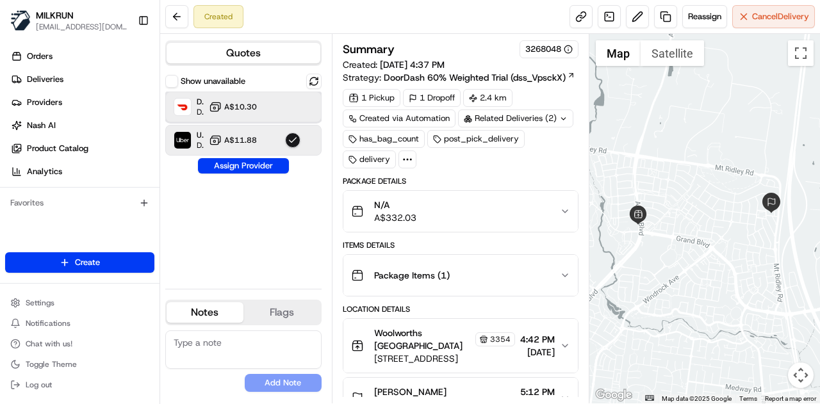
click at [261, 117] on div "DoorDash Drive Dropoff ETA 45 minutes A$10.30" at bounding box center [243, 107] width 156 height 31
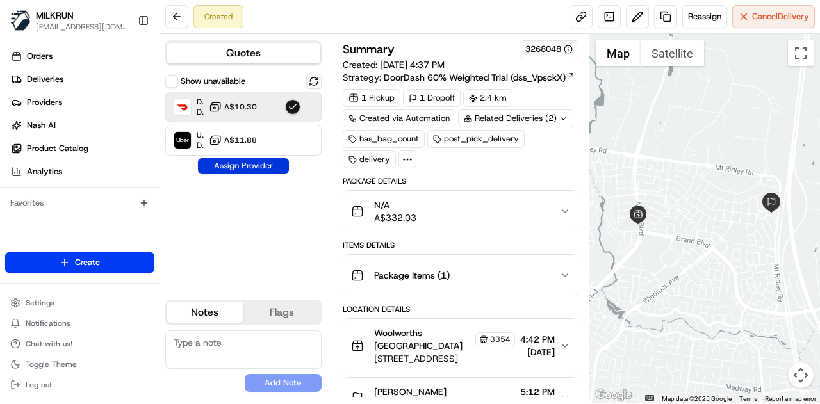
click at [258, 166] on button "Assign Provider" at bounding box center [243, 165] width 91 height 15
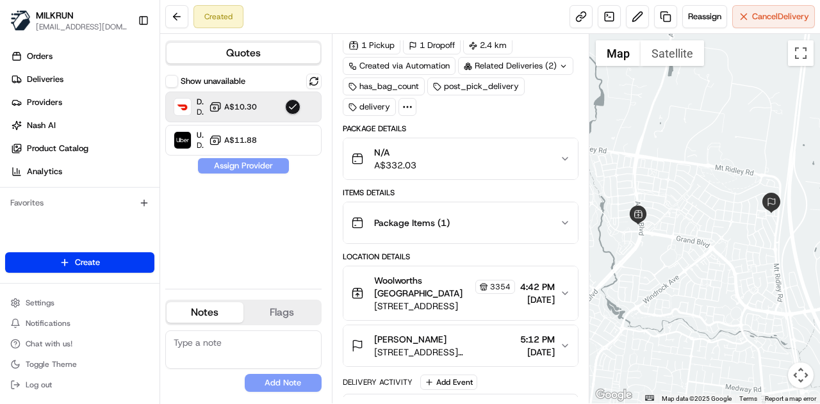
scroll to position [93, 0]
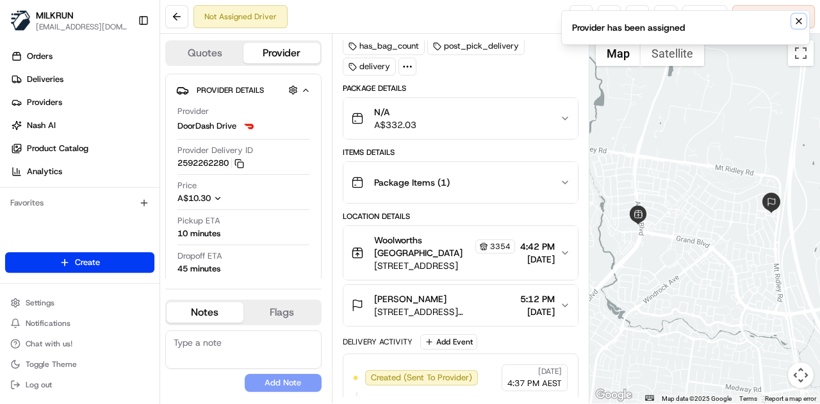
click at [792, 17] on button "Notifications (F8)" at bounding box center [799, 20] width 15 height 15
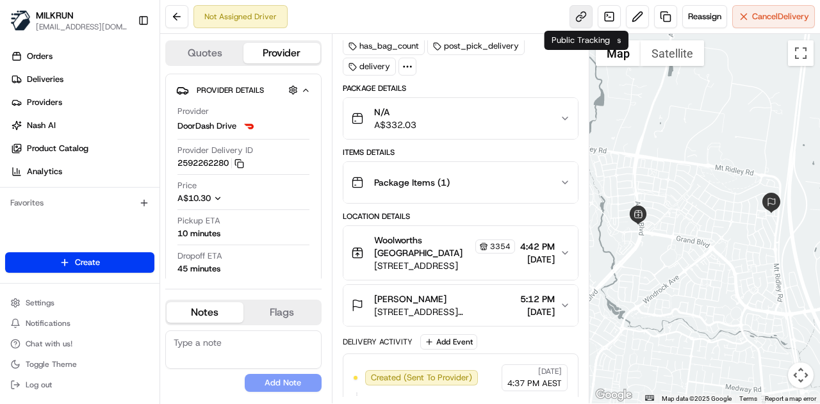
click at [587, 14] on link at bounding box center [581, 16] width 23 height 23
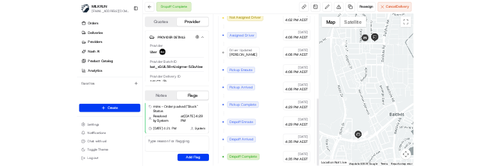
scroll to position [450, 0]
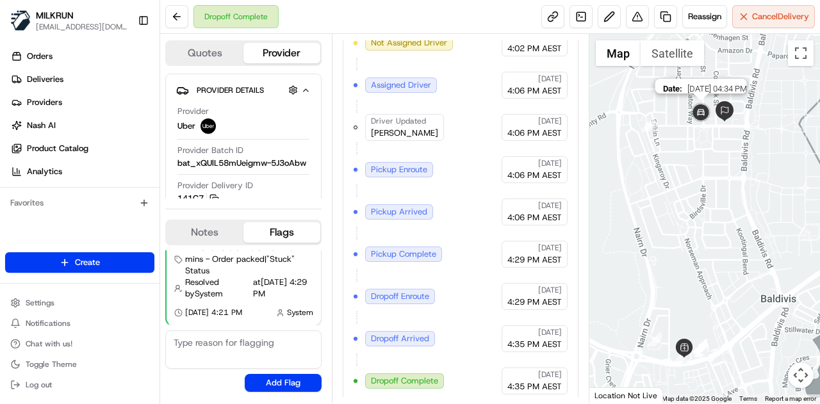
drag, startPoint x: 696, startPoint y: 120, endPoint x: 699, endPoint y: 136, distance: 16.2
click at [692, 126] on img at bounding box center [701, 114] width 26 height 26
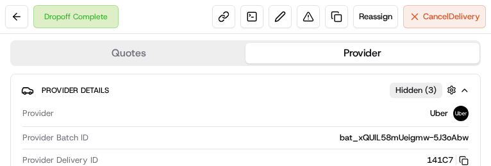
scroll to position [55, 0]
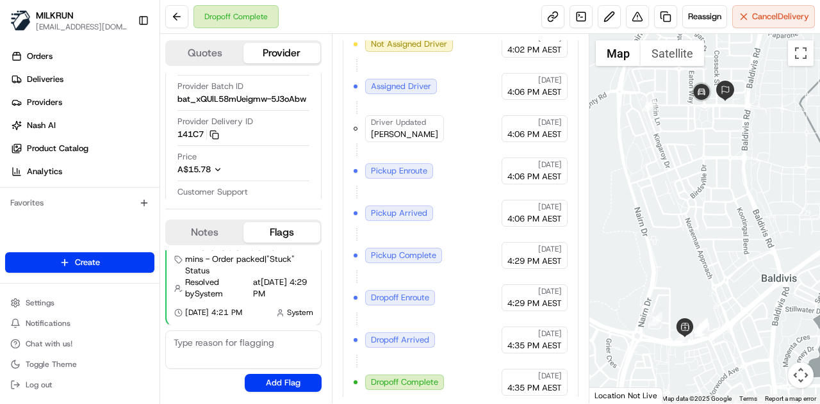
scroll to position [450, 0]
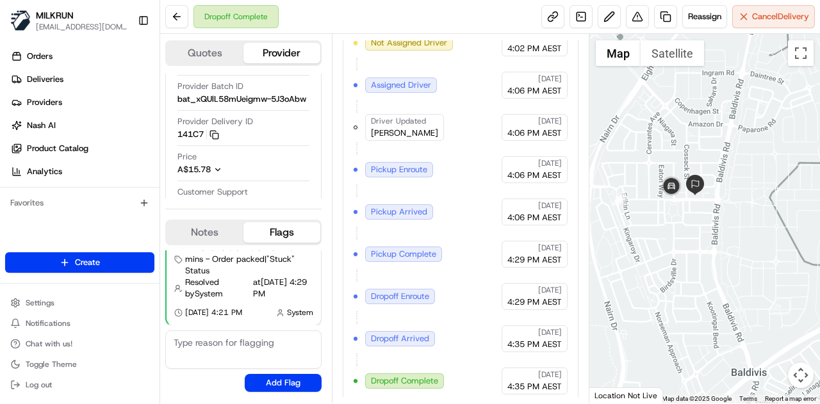
drag, startPoint x: 707, startPoint y: 137, endPoint x: 677, endPoint y: 234, distance: 101.4
click at [677, 234] on div at bounding box center [705, 219] width 231 height 370
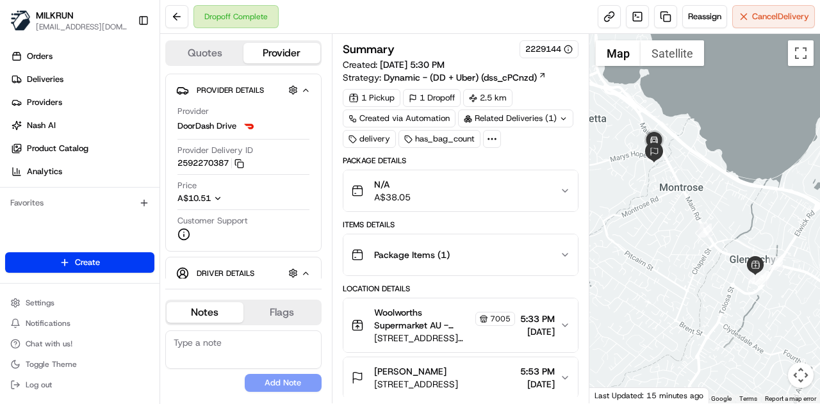
drag, startPoint x: 651, startPoint y: 185, endPoint x: 653, endPoint y: 235, distance: 50.7
click at [652, 235] on div at bounding box center [705, 219] width 231 height 370
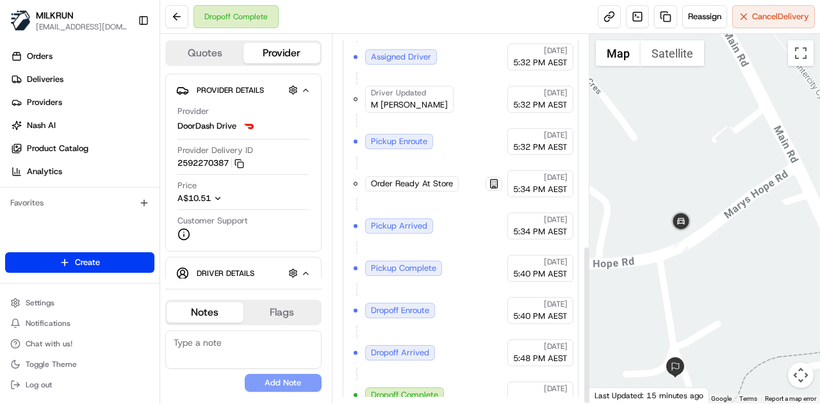
scroll to position [492, 0]
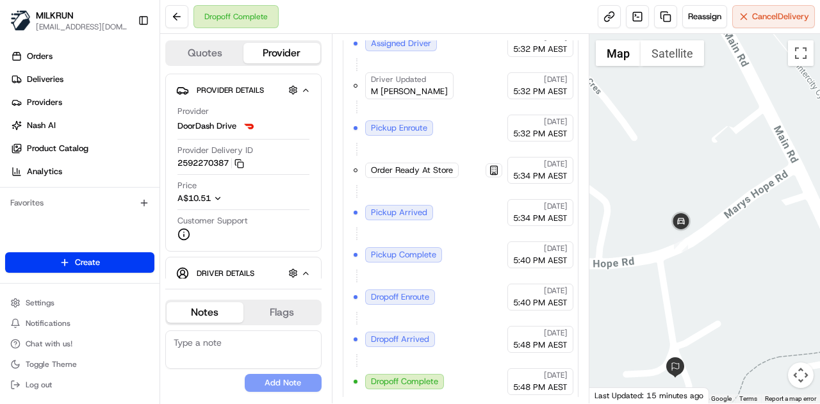
drag, startPoint x: 640, startPoint y: 169, endPoint x: 645, endPoint y: 190, distance: 21.8
click at [645, 190] on div at bounding box center [705, 219] width 231 height 370
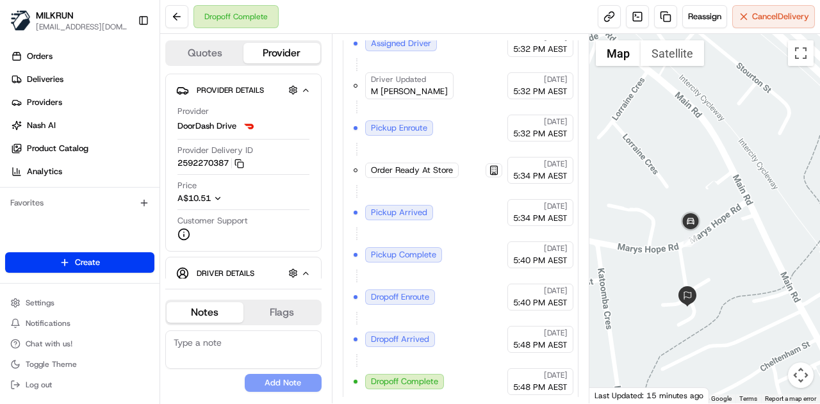
drag, startPoint x: 745, startPoint y: 276, endPoint x: 724, endPoint y: 263, distance: 24.2
click at [724, 263] on div at bounding box center [705, 219] width 231 height 370
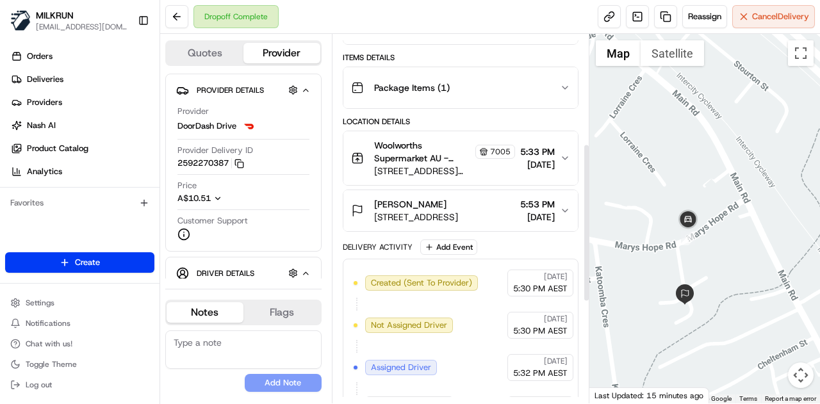
scroll to position [256, 0]
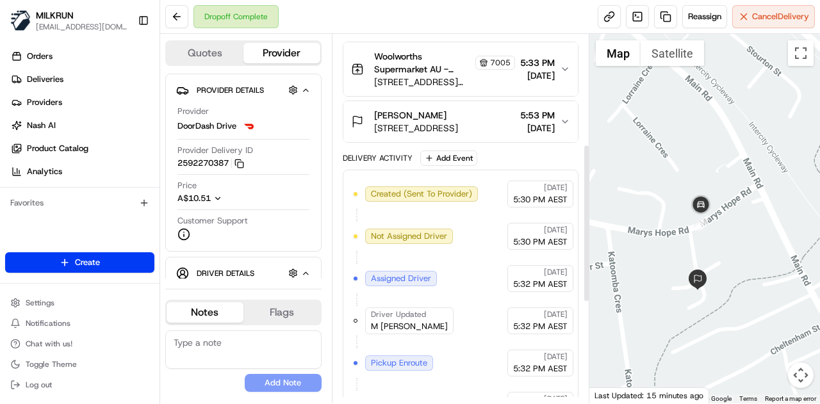
drag, startPoint x: 716, startPoint y: 179, endPoint x: 731, endPoint y: 161, distance: 24.1
click at [731, 161] on div at bounding box center [705, 219] width 231 height 370
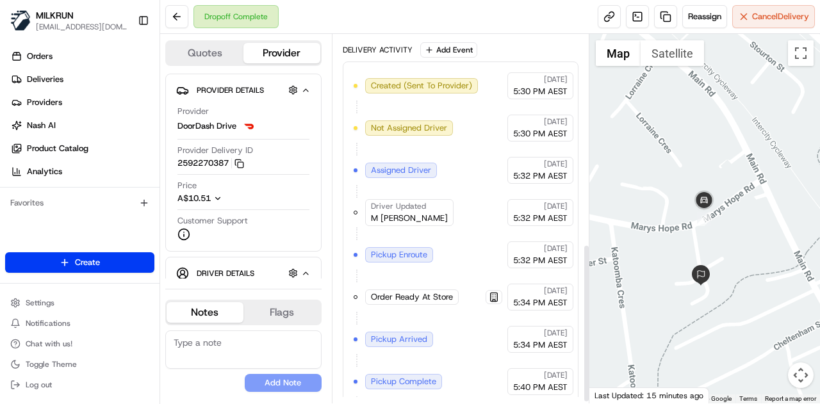
scroll to position [492, 0]
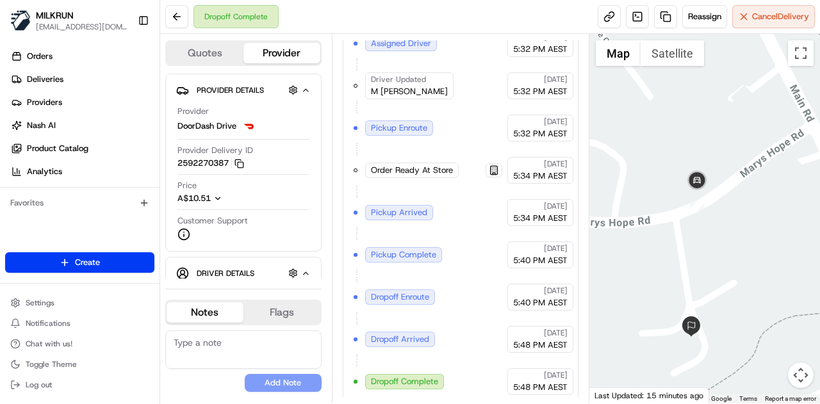
drag, startPoint x: 664, startPoint y: 210, endPoint x: 672, endPoint y: 233, distance: 24.5
click at [672, 233] on div at bounding box center [705, 219] width 231 height 370
click at [687, 249] on div at bounding box center [705, 219] width 231 height 370
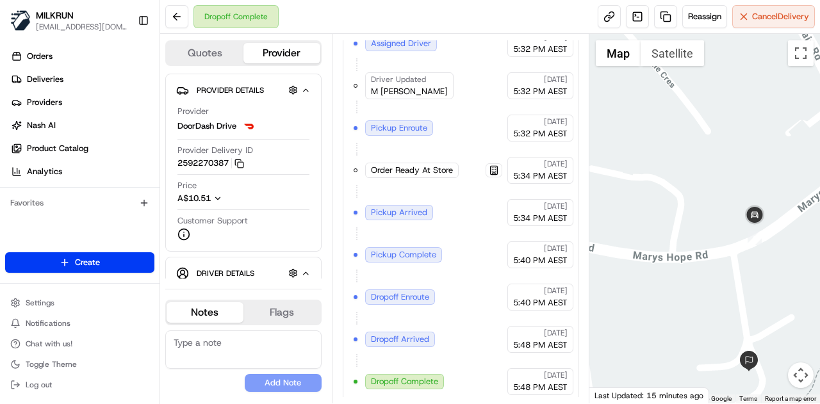
drag, startPoint x: 720, startPoint y: 212, endPoint x: 645, endPoint y: 161, distance: 91.0
click at [645, 161] on div at bounding box center [705, 219] width 231 height 370
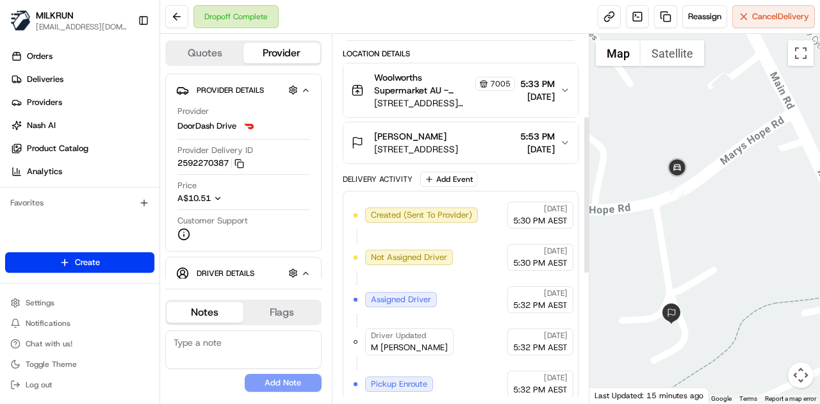
scroll to position [171, 0]
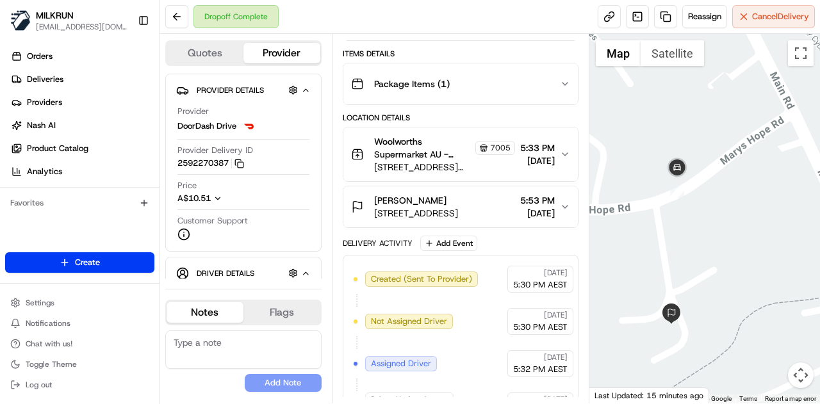
click at [559, 206] on div "jasmine freeman Unit 14/5A Marys Hope Rd, Rosetta, TAS 7010, AU 5:53 PM 17/08/2…" at bounding box center [455, 207] width 209 height 26
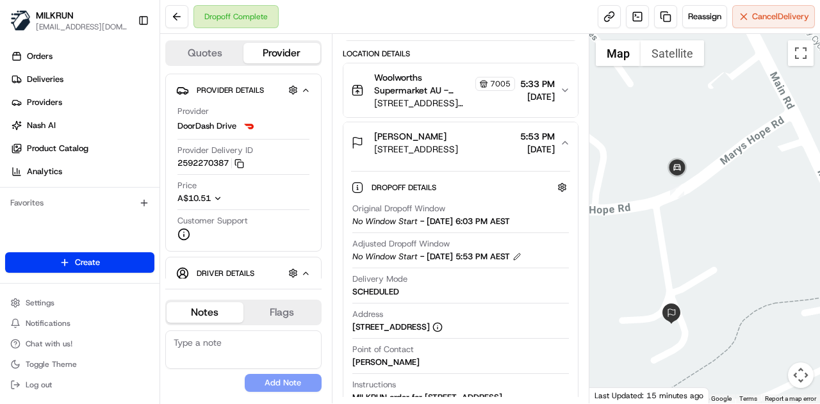
scroll to position [299, 0]
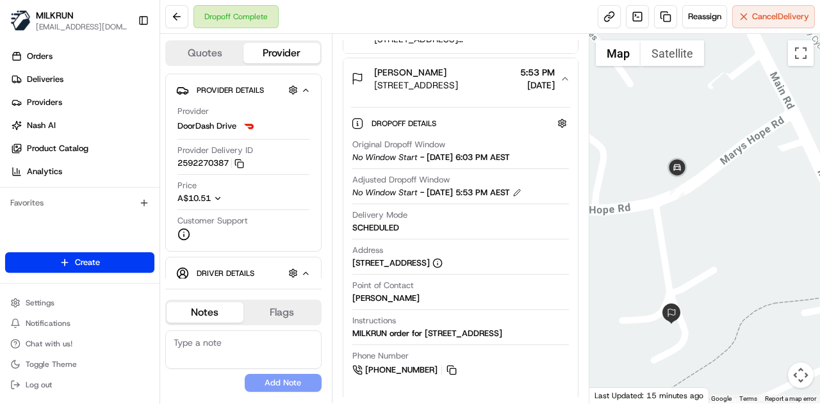
drag, startPoint x: 692, startPoint y: 258, endPoint x: 692, endPoint y: 238, distance: 19.2
click at [692, 238] on div at bounding box center [705, 219] width 231 height 370
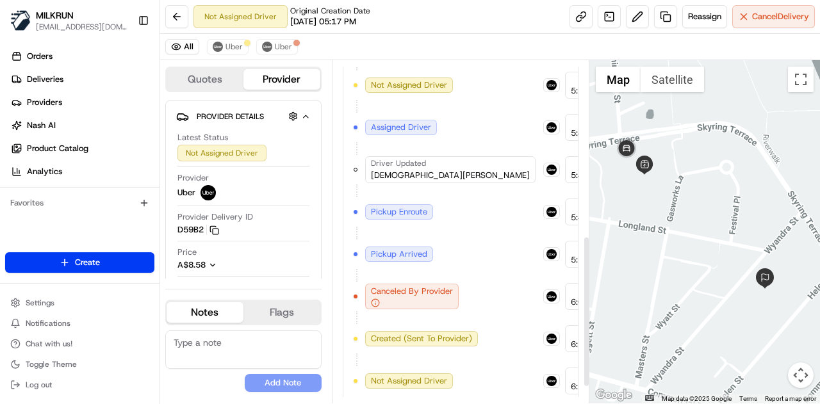
scroll to position [306, 0]
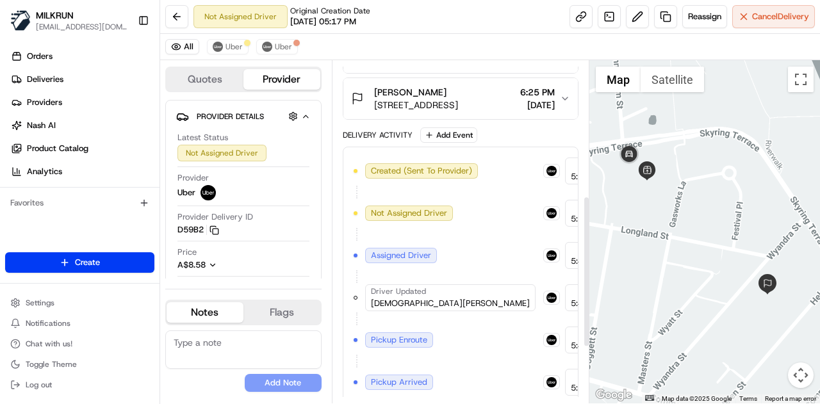
drag, startPoint x: 643, startPoint y: 183, endPoint x: 655, endPoint y: 204, distance: 24.7
click at [655, 204] on div at bounding box center [705, 232] width 231 height 344
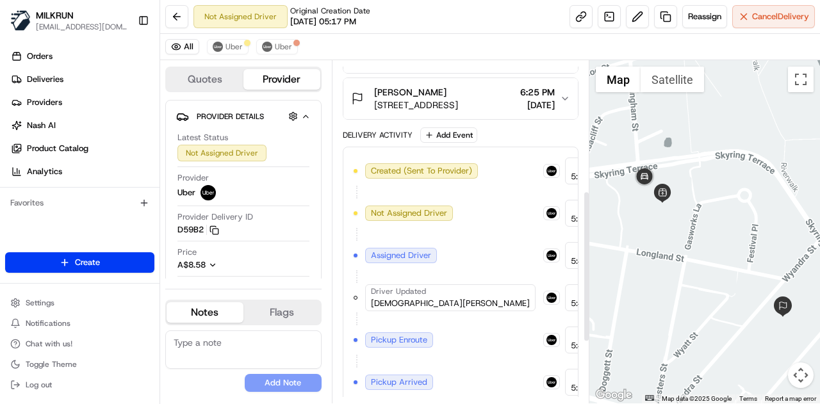
scroll to position [178, 0]
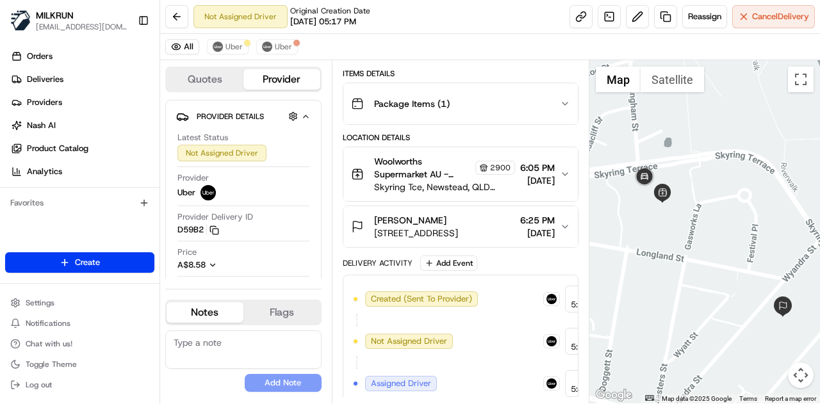
click at [559, 161] on div "Woolworths Supermarket AU - Newstead Store Manager 2900 Skyring Tce, Newstead, …" at bounding box center [455, 174] width 209 height 38
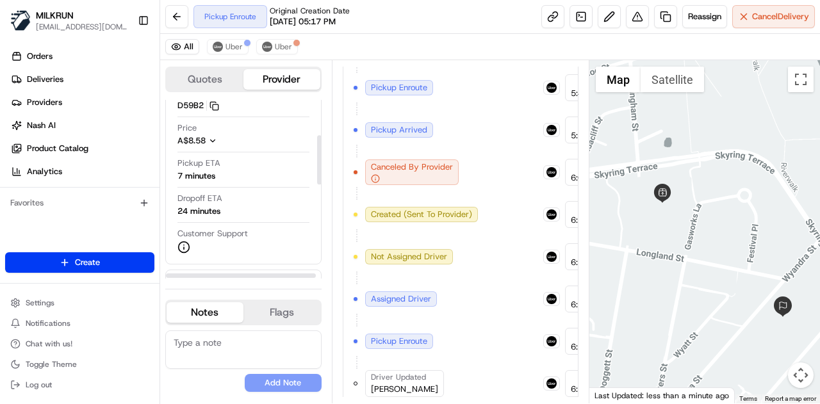
scroll to position [128, 0]
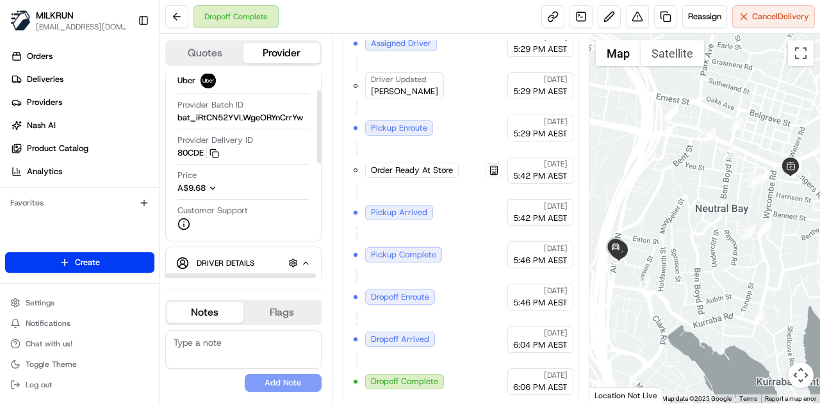
scroll to position [64, 0]
